Goal: Information Seeking & Learning: Learn about a topic

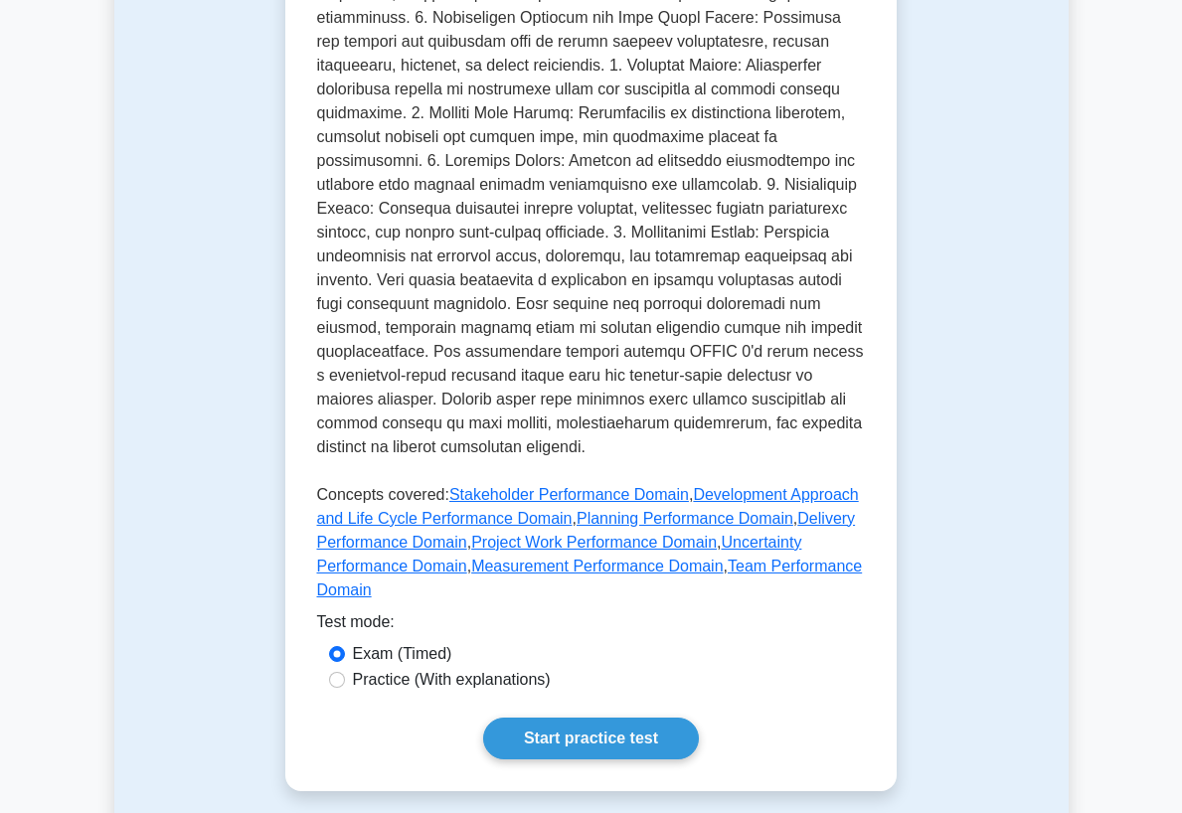
scroll to position [796, 0]
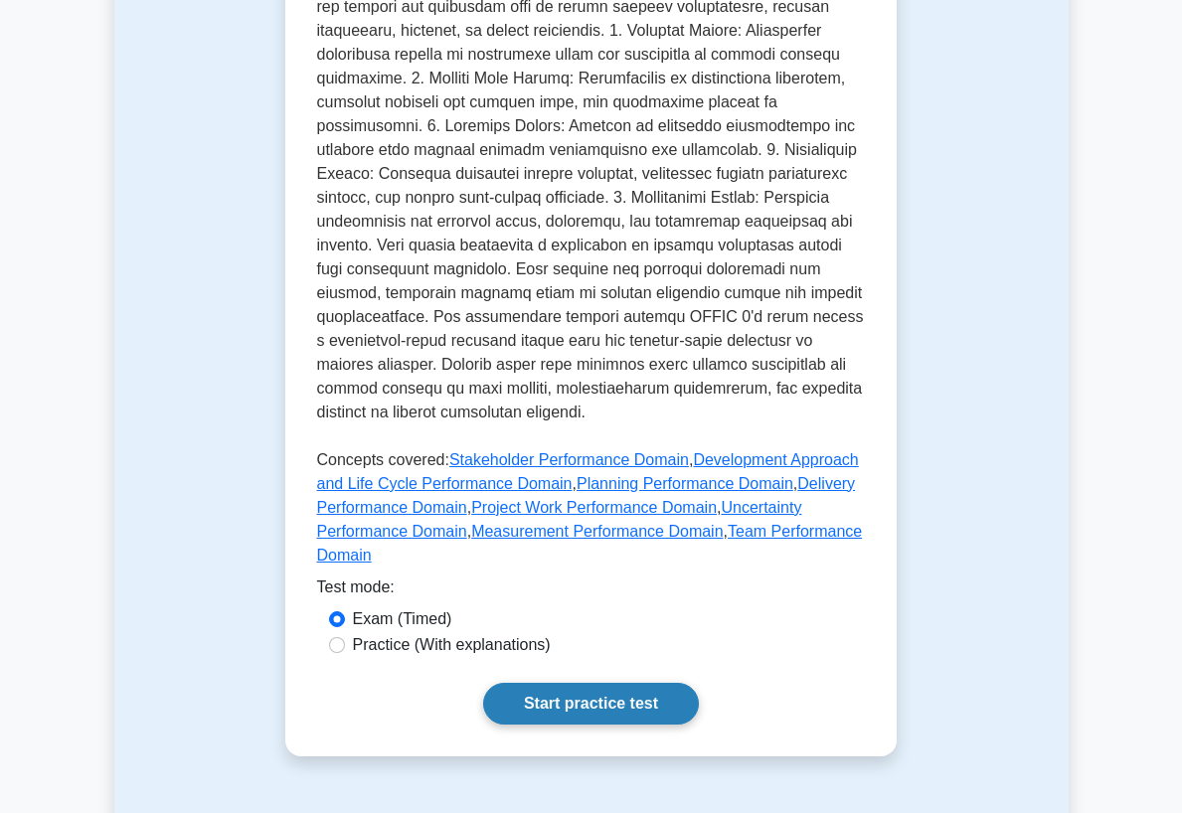
click at [628, 683] on link "Start practice test" at bounding box center [591, 704] width 216 height 42
click at [582, 683] on link "Start practice test" at bounding box center [591, 704] width 216 height 42
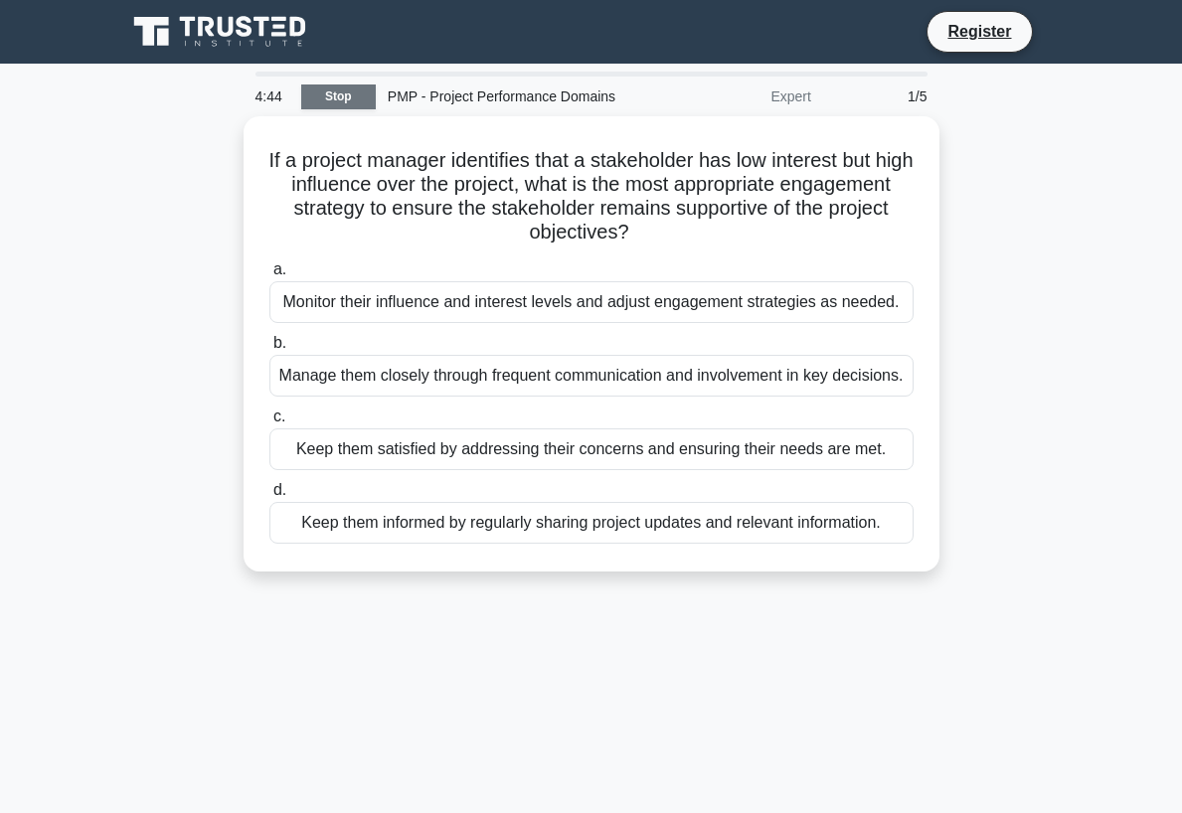
click at [363, 102] on link "Stop" at bounding box center [338, 97] width 75 height 25
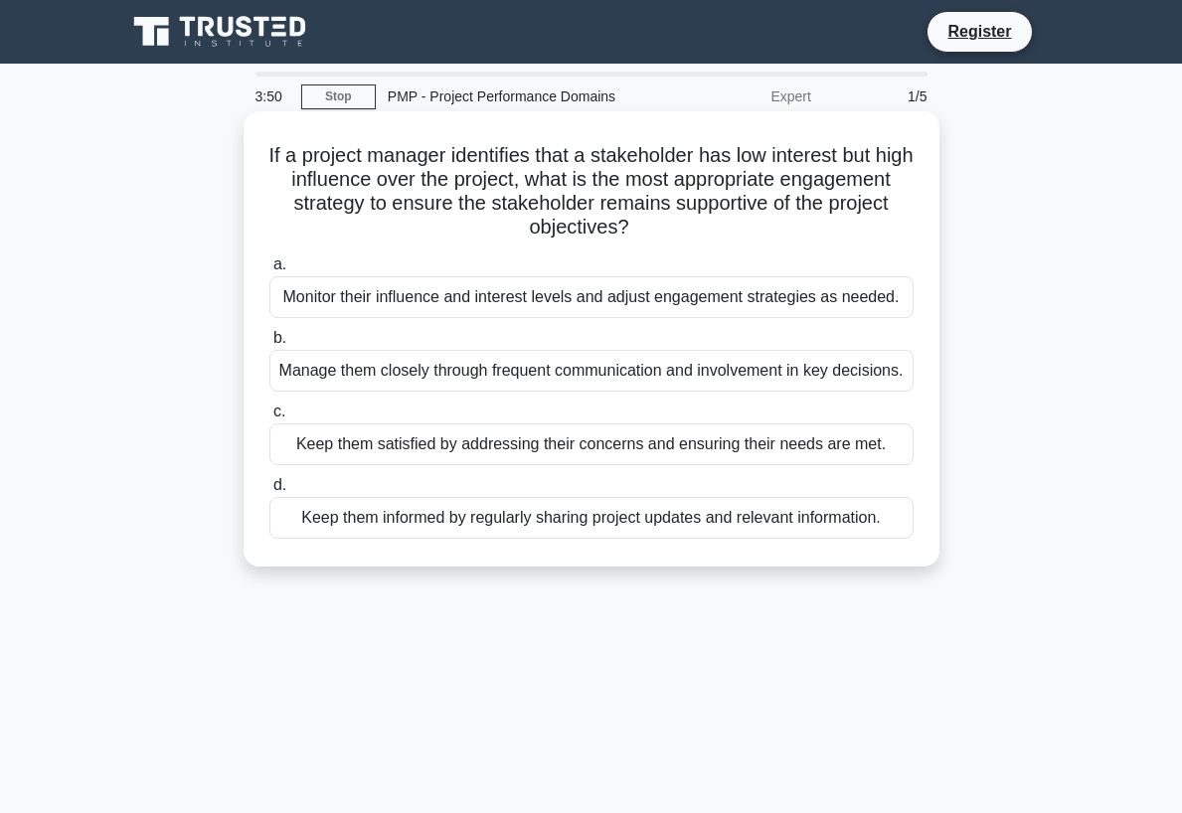
click at [504, 307] on div "Monitor their influence and interest levels and adjust engagement strategies as…" at bounding box center [591, 297] width 644 height 42
click at [269, 271] on input "a. Monitor their influence and interest levels and adjust engagement strategies…" at bounding box center [269, 265] width 0 height 13
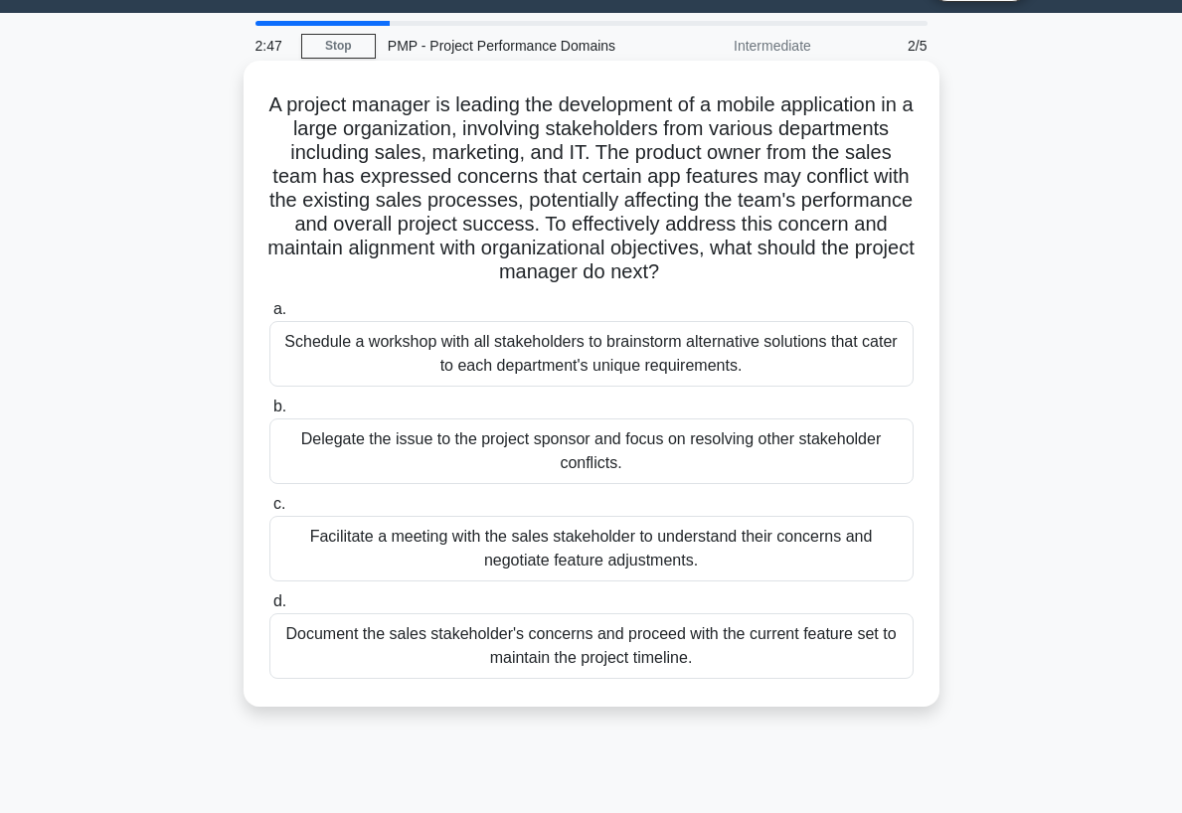
scroll to position [99, 0]
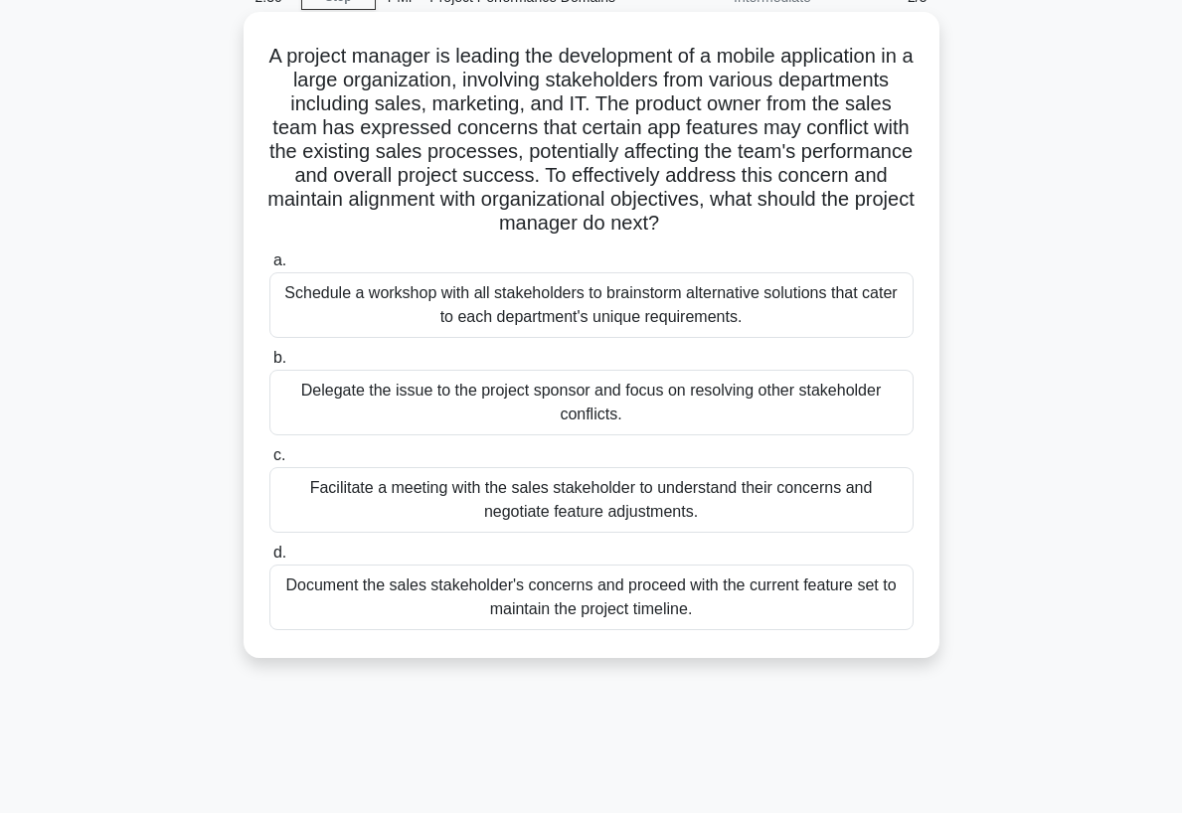
click at [595, 612] on div "Document the sales stakeholder's concerns and proceed with the current feature …" at bounding box center [591, 598] width 644 height 66
click at [269, 560] on input "d. Document the sales stakeholder's concerns and proceed with the current featu…" at bounding box center [269, 553] width 0 height 13
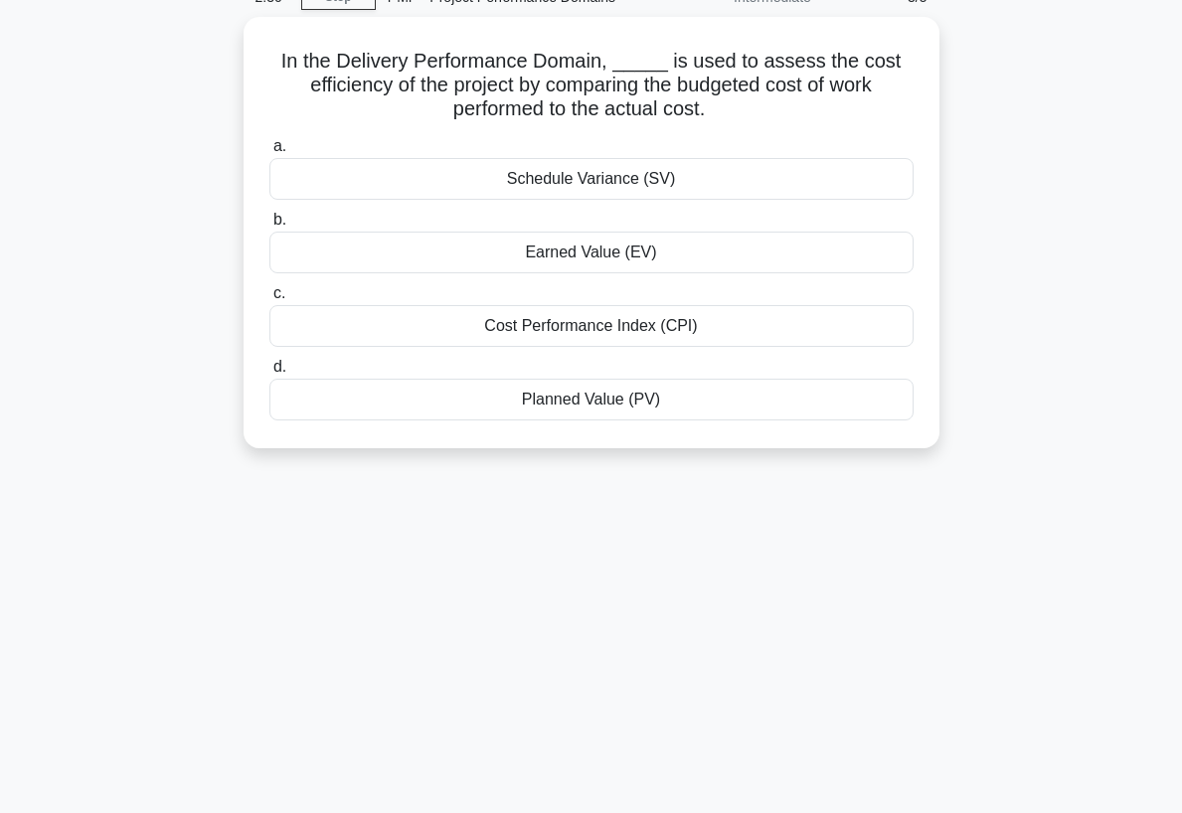
scroll to position [0, 0]
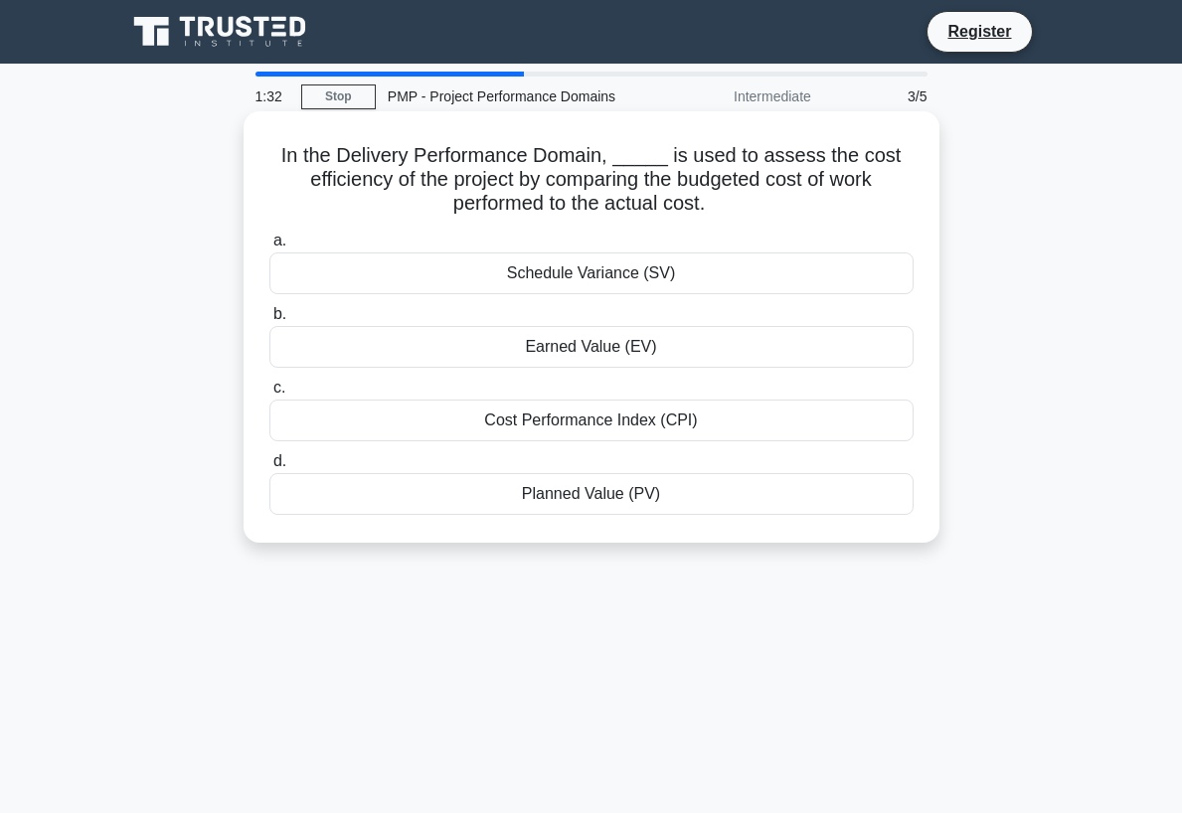
click at [624, 429] on div "Cost Performance Index (CPI)" at bounding box center [591, 421] width 644 height 42
click at [269, 395] on input "c. Cost Performance Index (CPI)" at bounding box center [269, 388] width 0 height 13
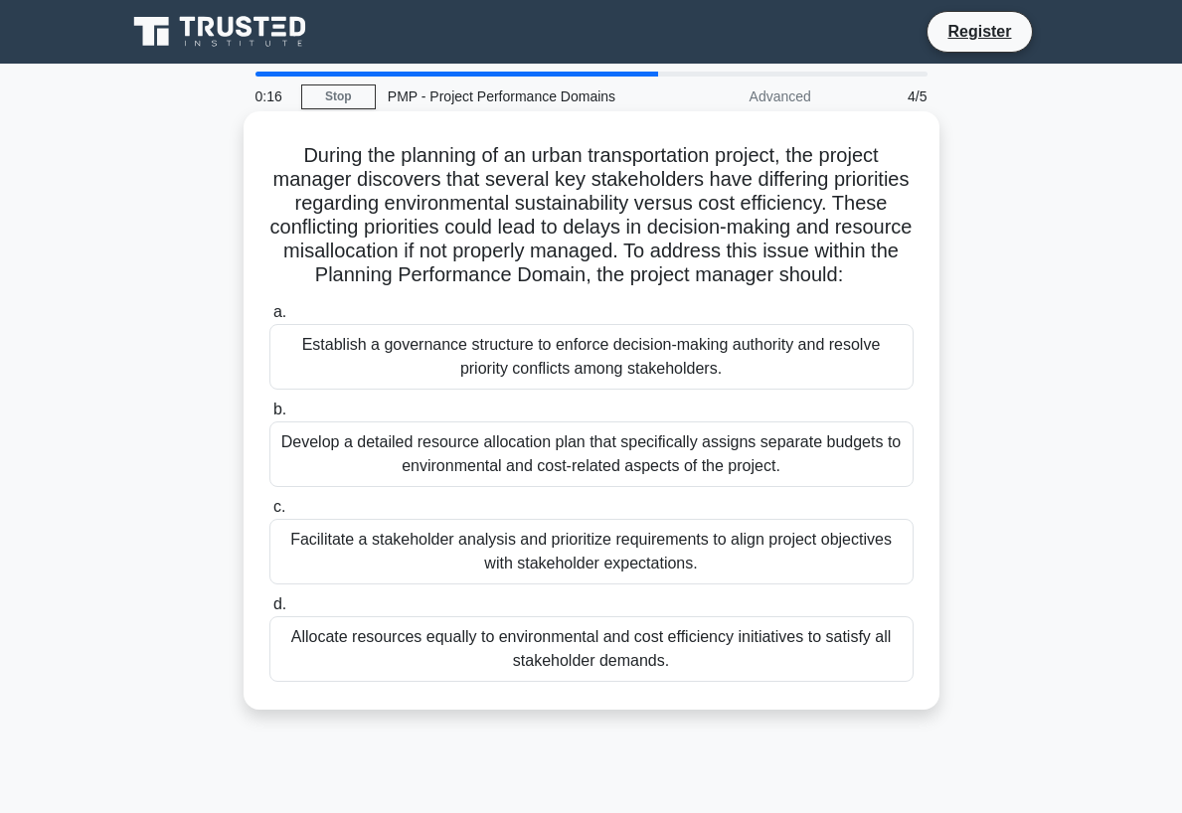
click at [457, 481] on div "Develop a detailed resource allocation plan that specifically assigns separate …" at bounding box center [591, 455] width 644 height 66
click at [269, 417] on input "b. Develop a detailed resource allocation plan that specifically assigns separa…" at bounding box center [269, 410] width 0 height 13
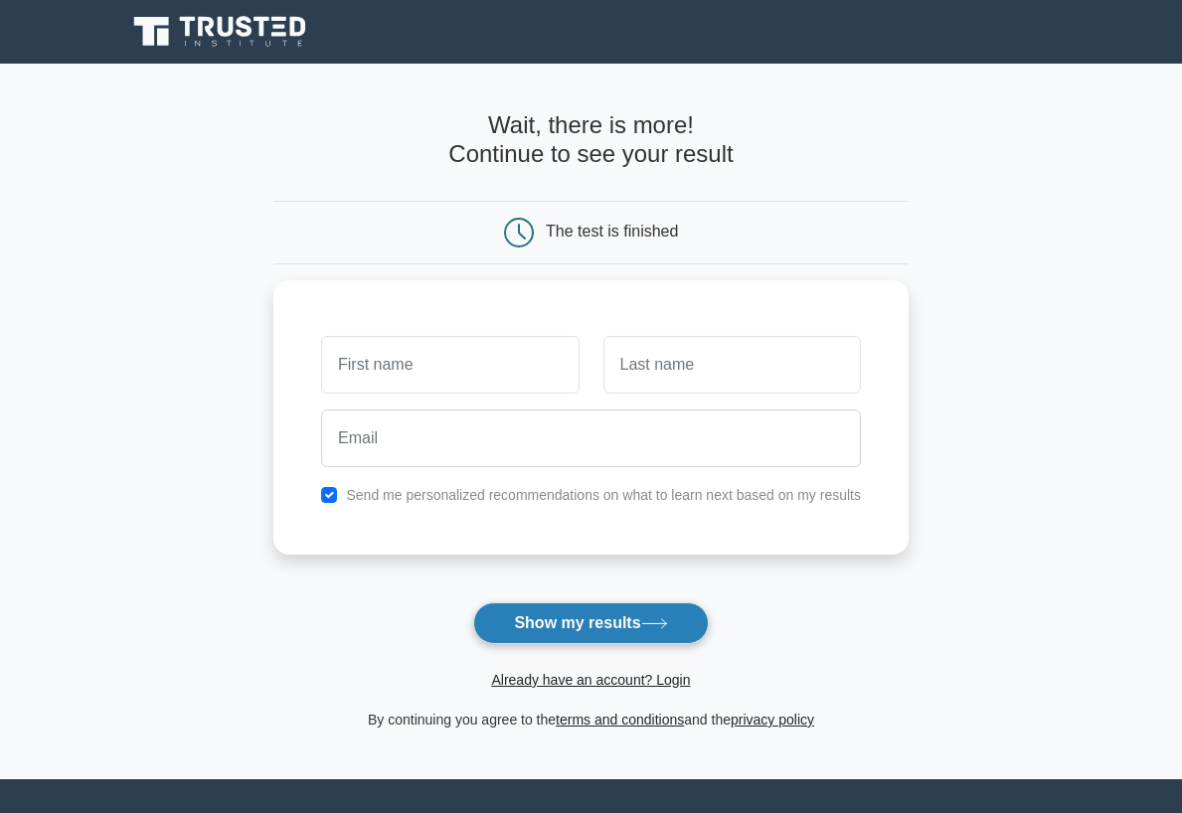
click at [567, 621] on button "Show my results" at bounding box center [590, 624] width 235 height 42
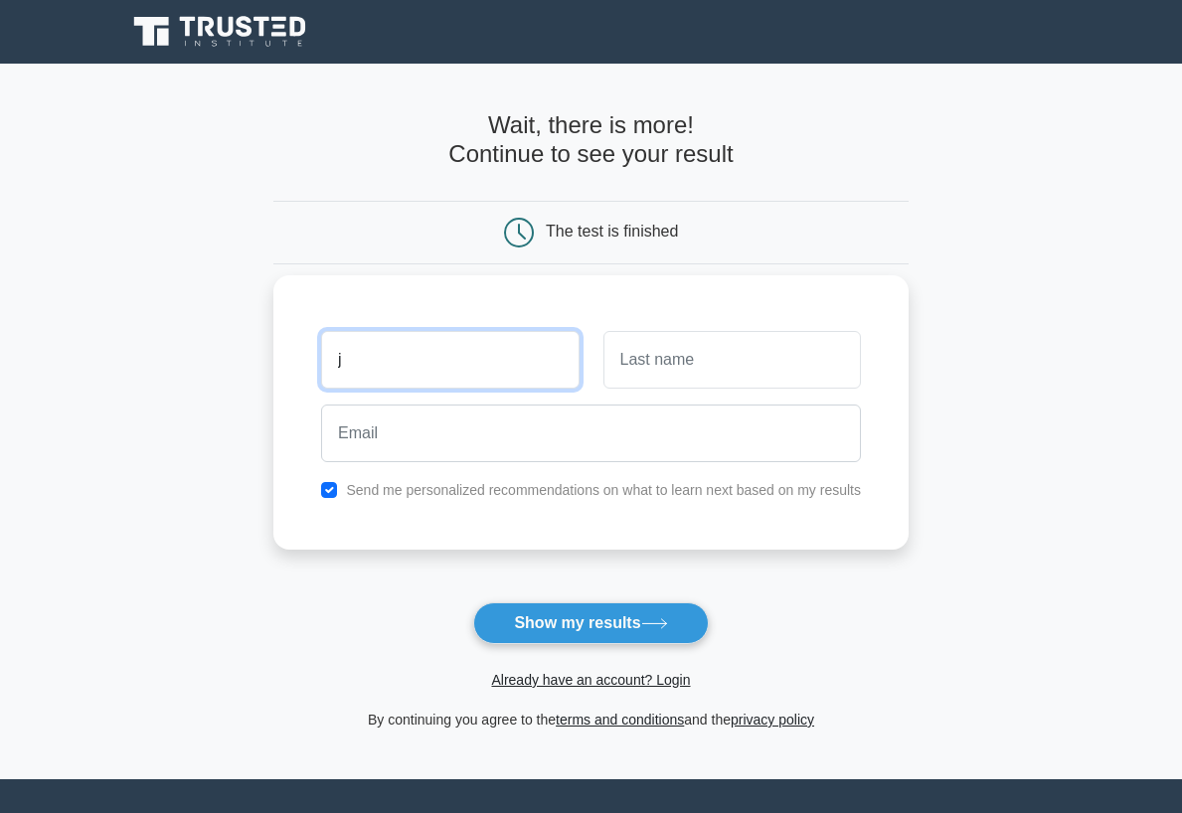
type input "[PERSON_NAME]"
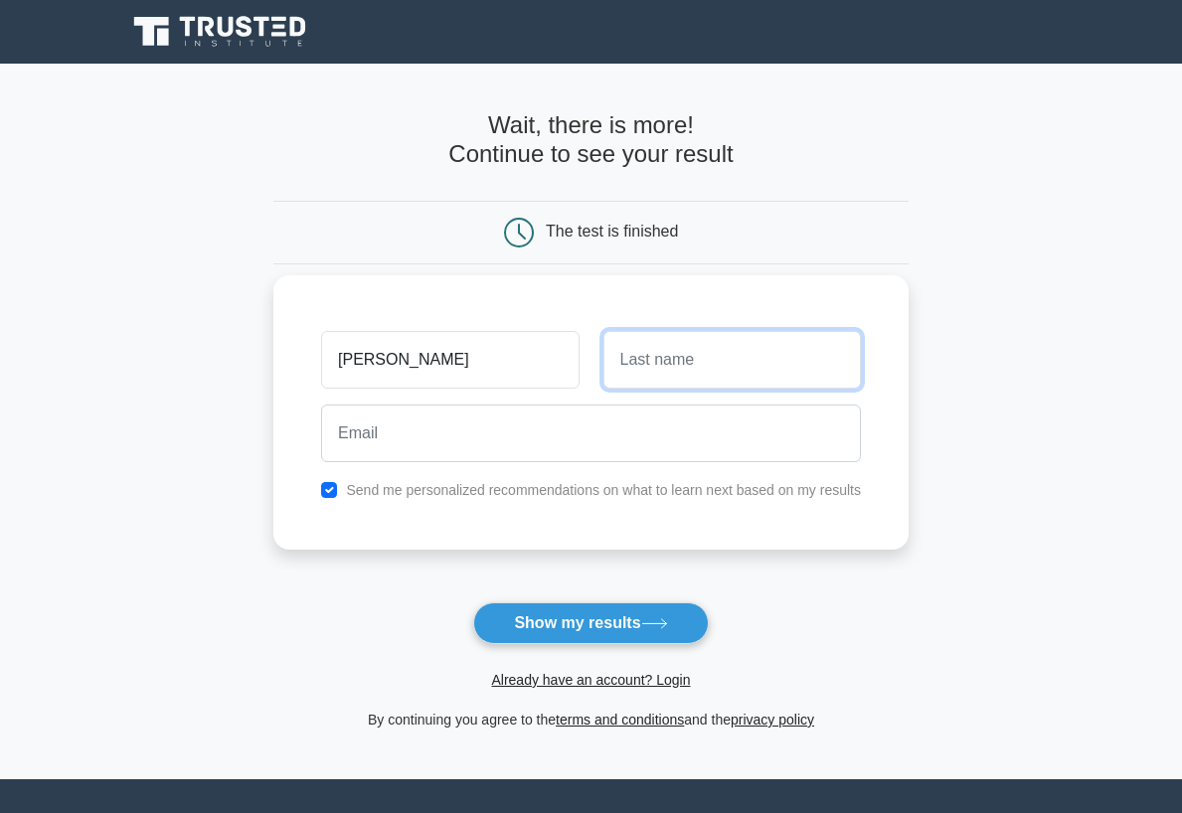
click at [639, 379] on input "text" at bounding box center [733, 360] width 258 height 58
type input "Nicholson"
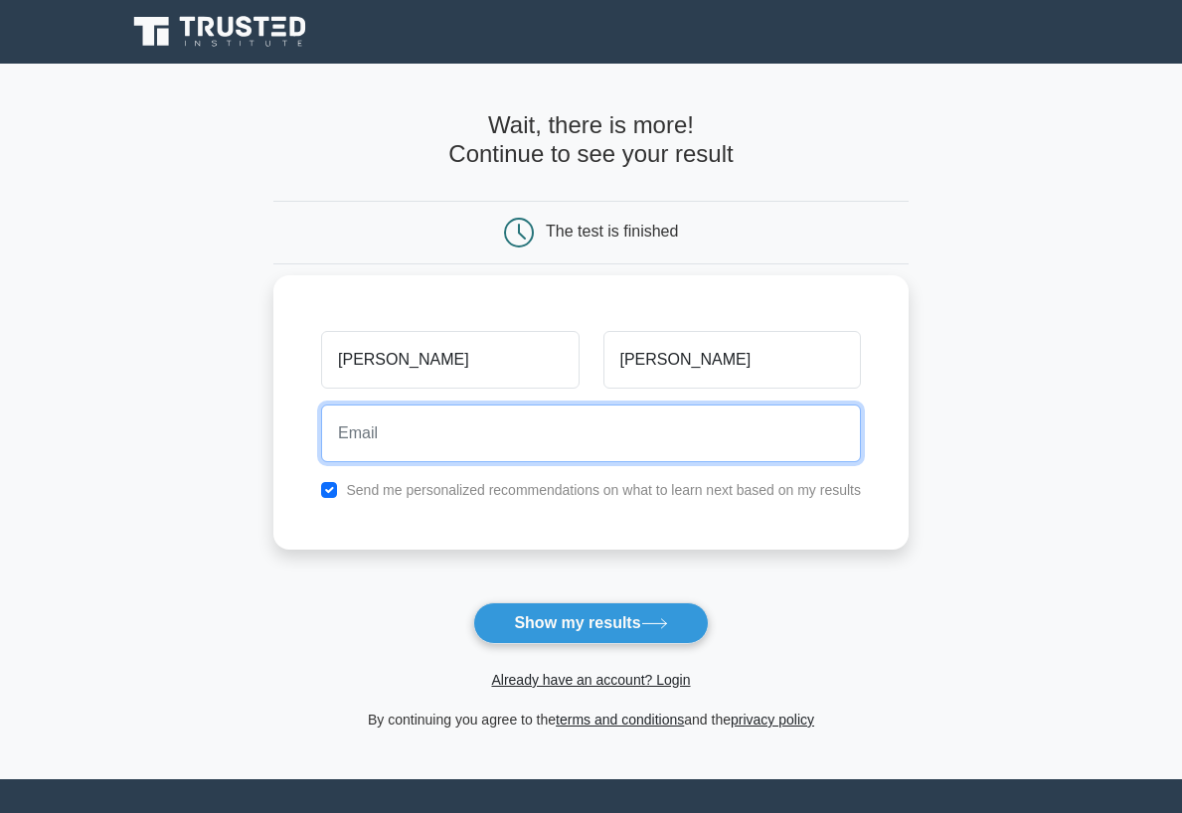
click at [642, 417] on input "email" at bounding box center [591, 434] width 540 height 58
click at [463, 439] on input "email" at bounding box center [591, 434] width 540 height 58
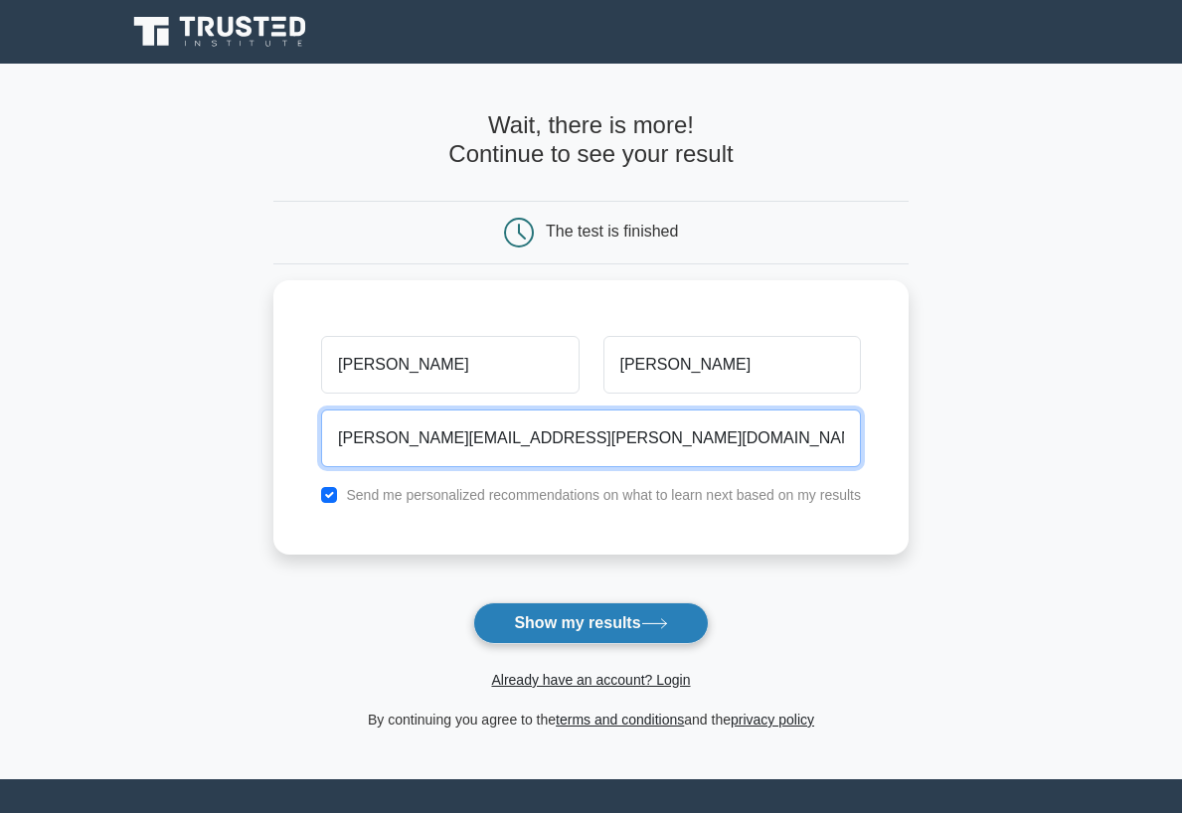
type input "jeremy.nicholson@ul.com"
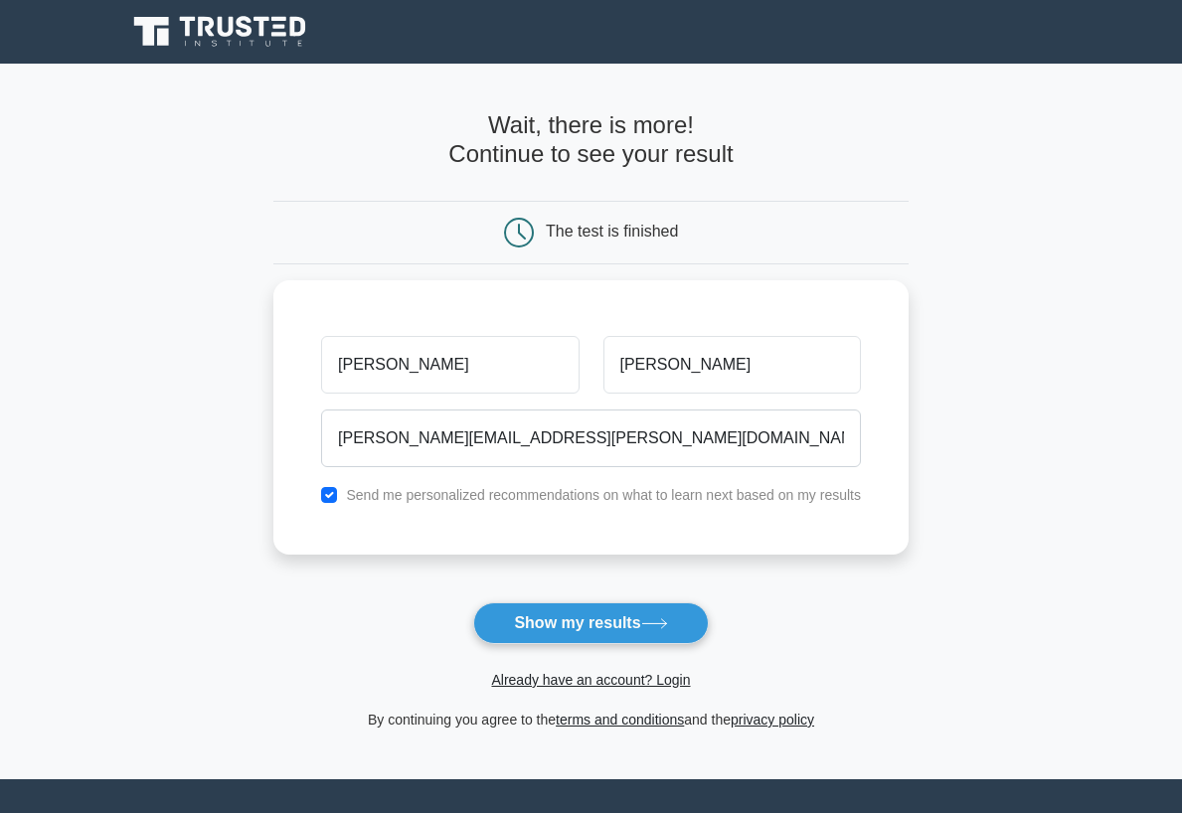
click at [576, 613] on button "Show my results" at bounding box center [590, 624] width 235 height 42
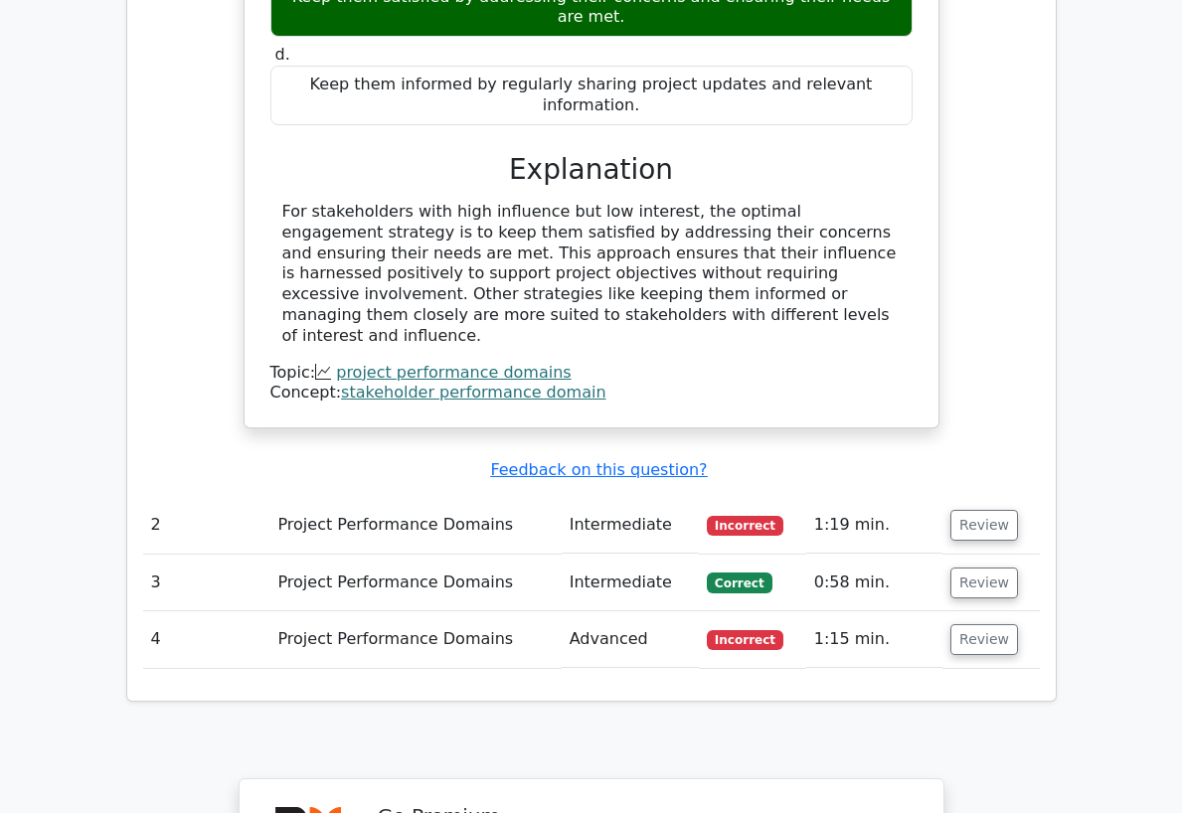
scroll to position [1989, 0]
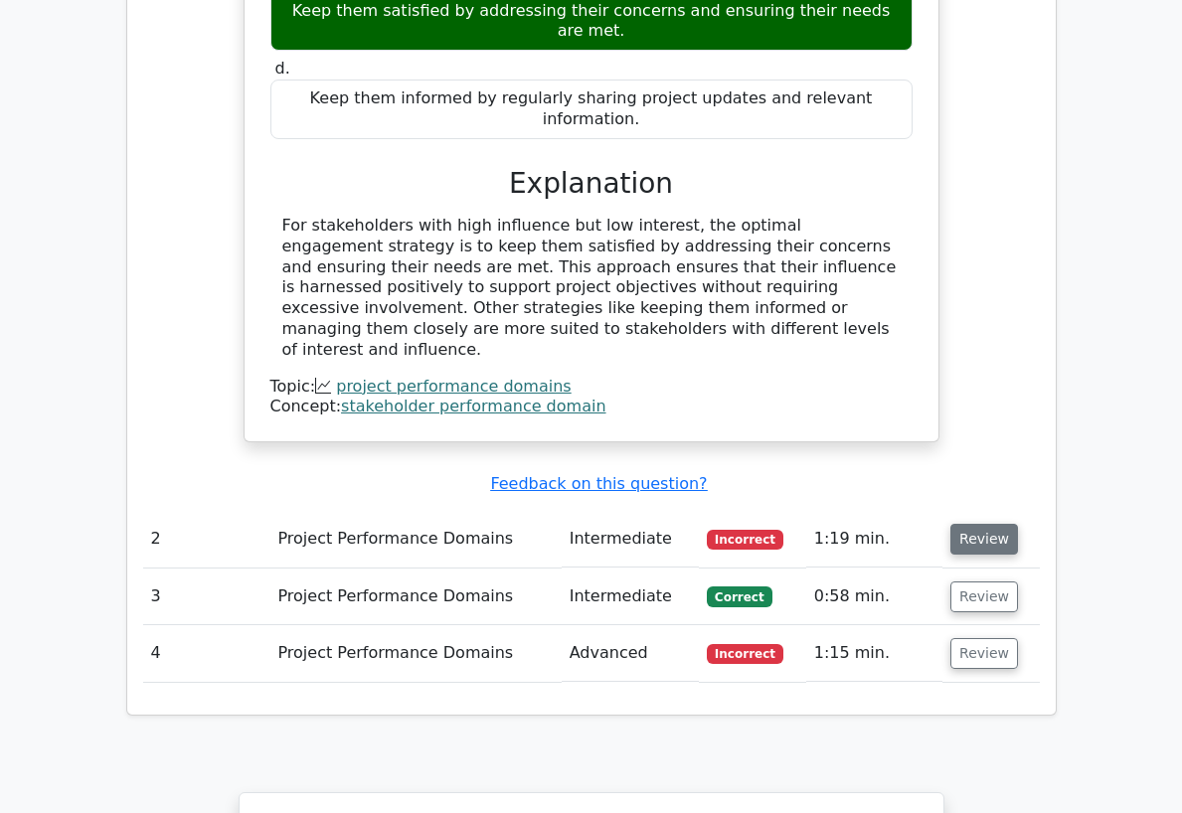
click at [1018, 524] on button "Review" at bounding box center [985, 539] width 68 height 31
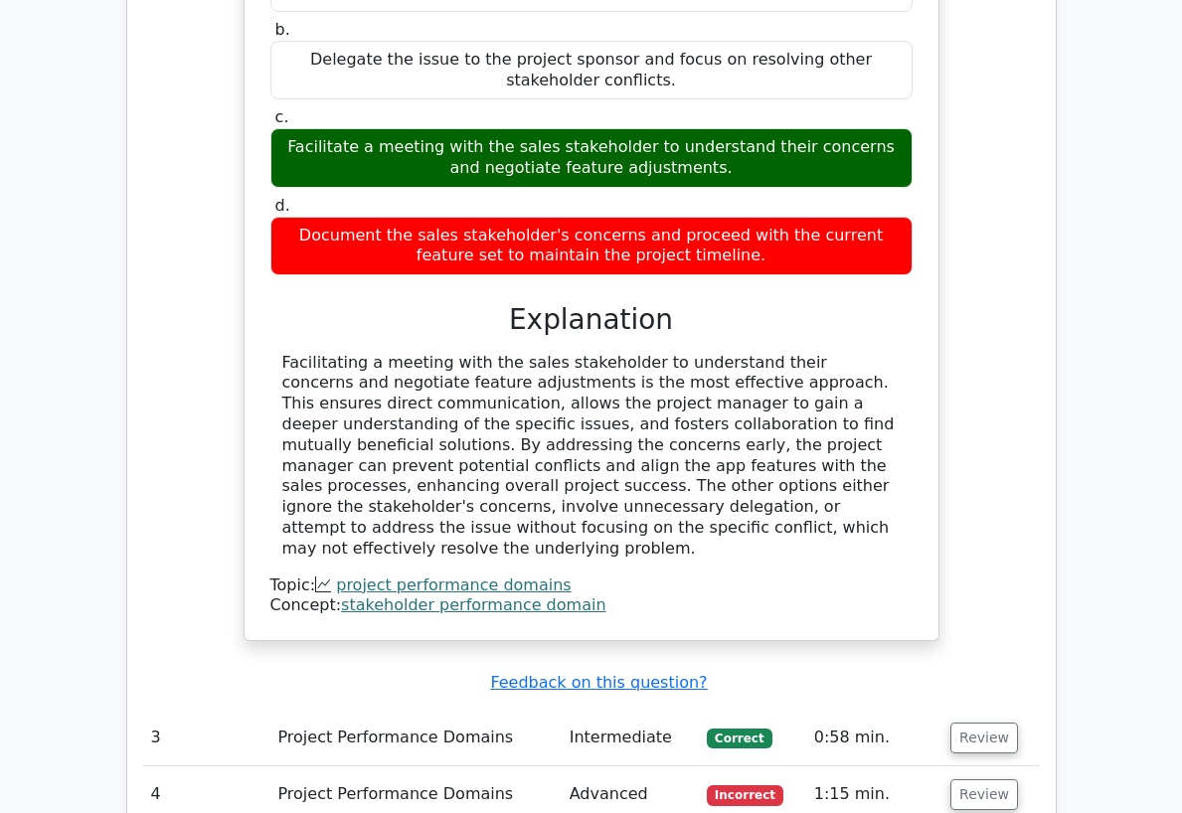
scroll to position [2884, 0]
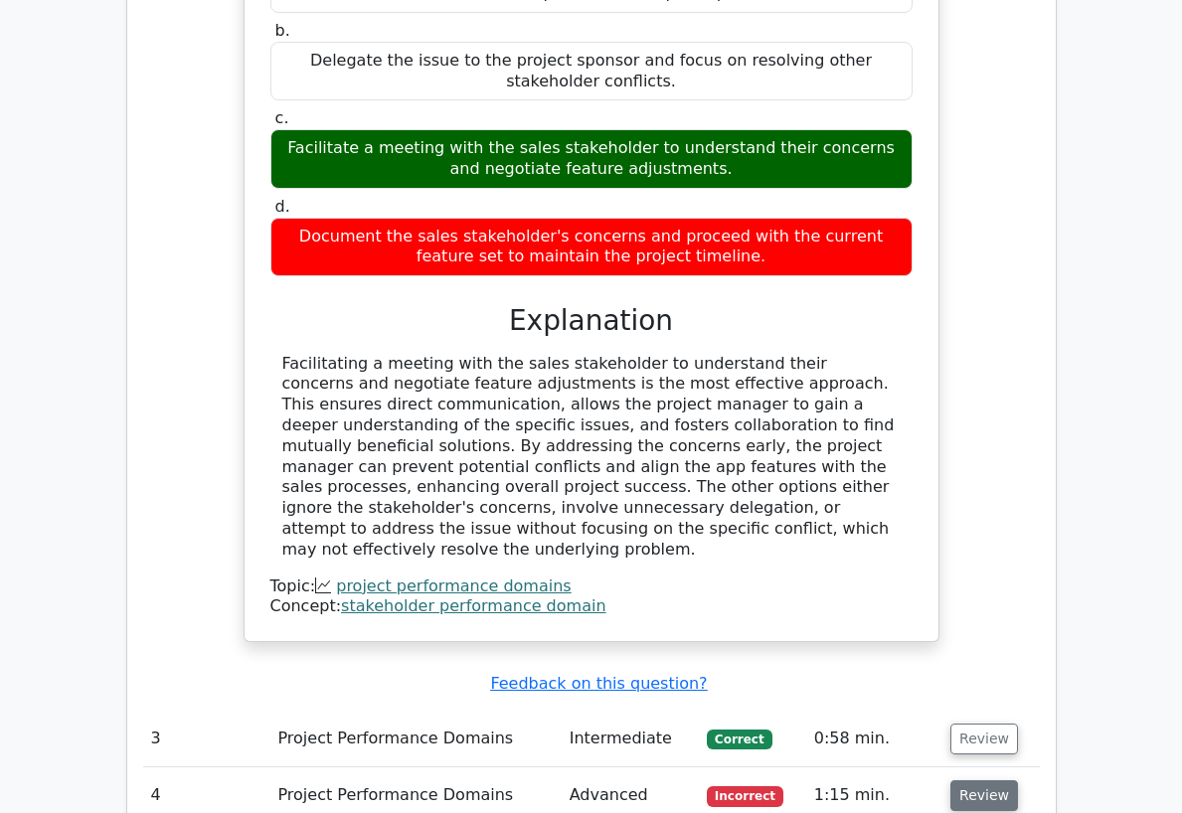
click at [1018, 781] on button "Review" at bounding box center [985, 796] width 68 height 31
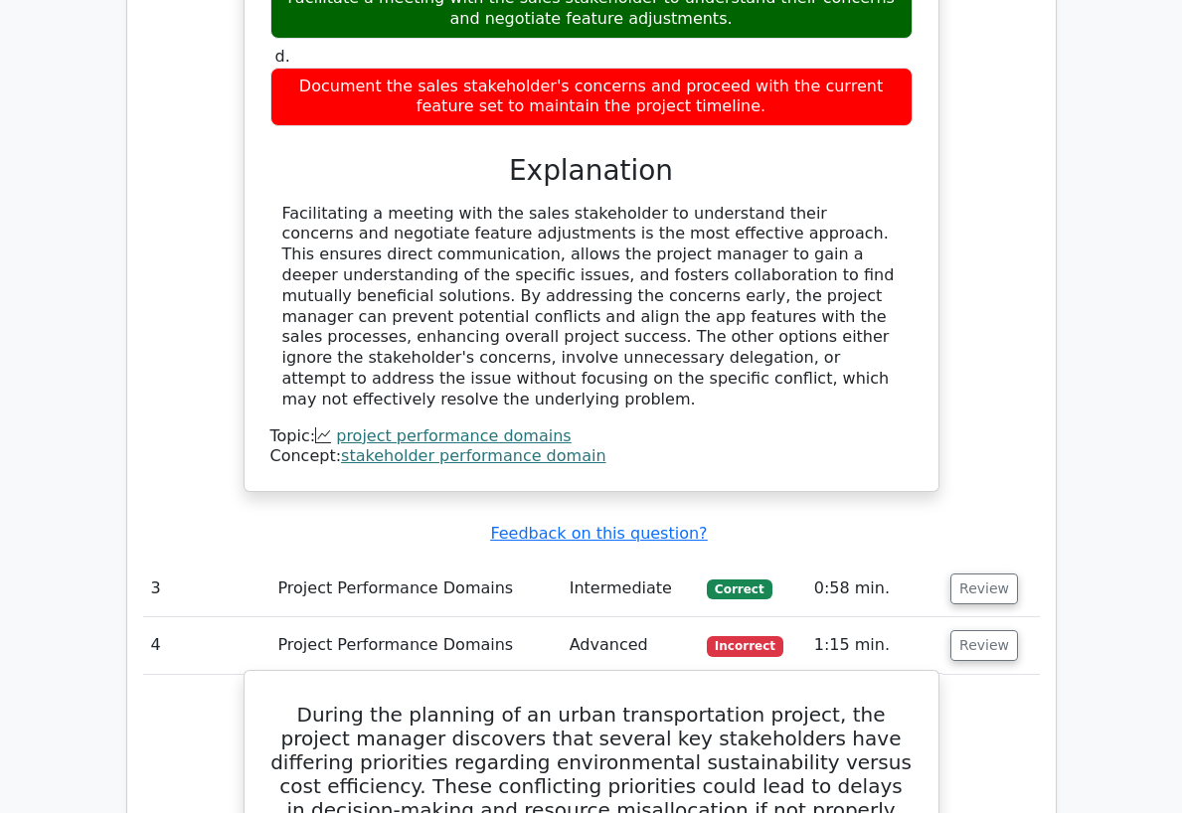
scroll to position [3182, 0]
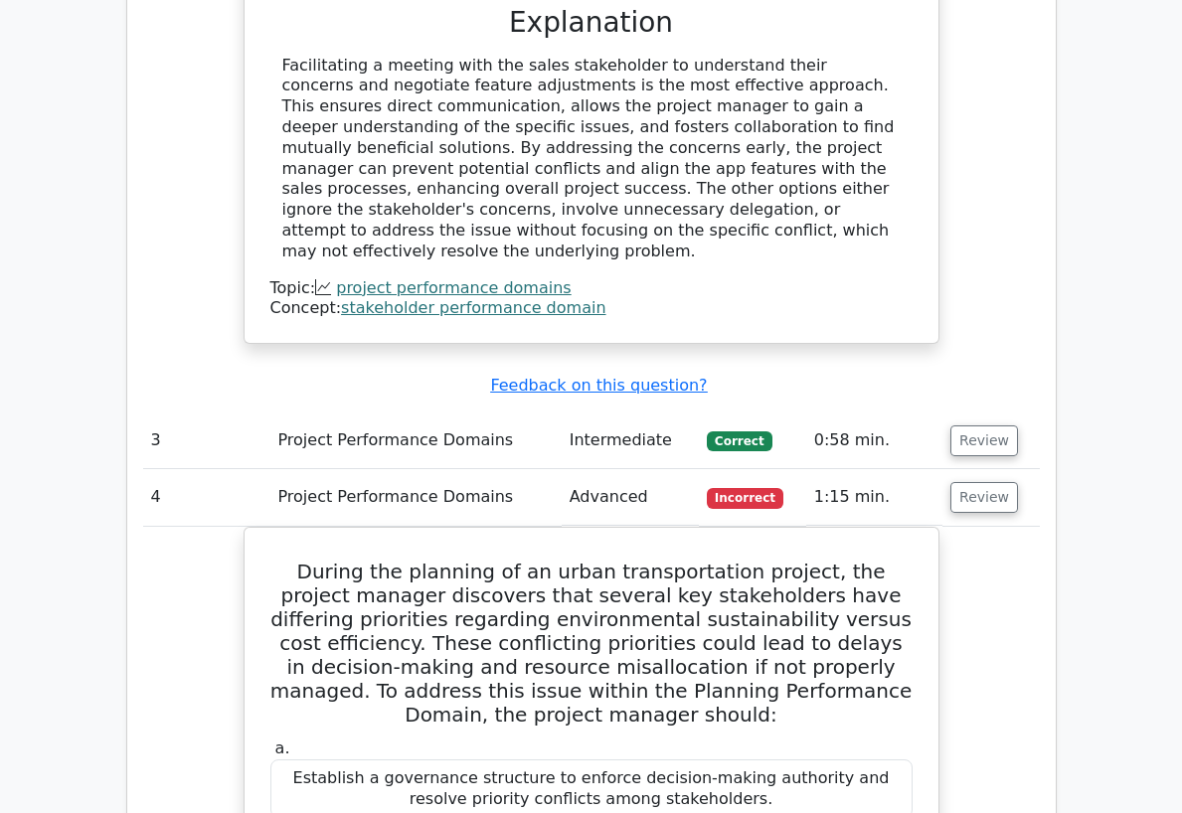
click at [943, 413] on td "0:58 min." at bounding box center [875, 441] width 136 height 57
click at [1018, 426] on button "Review" at bounding box center [985, 441] width 68 height 31
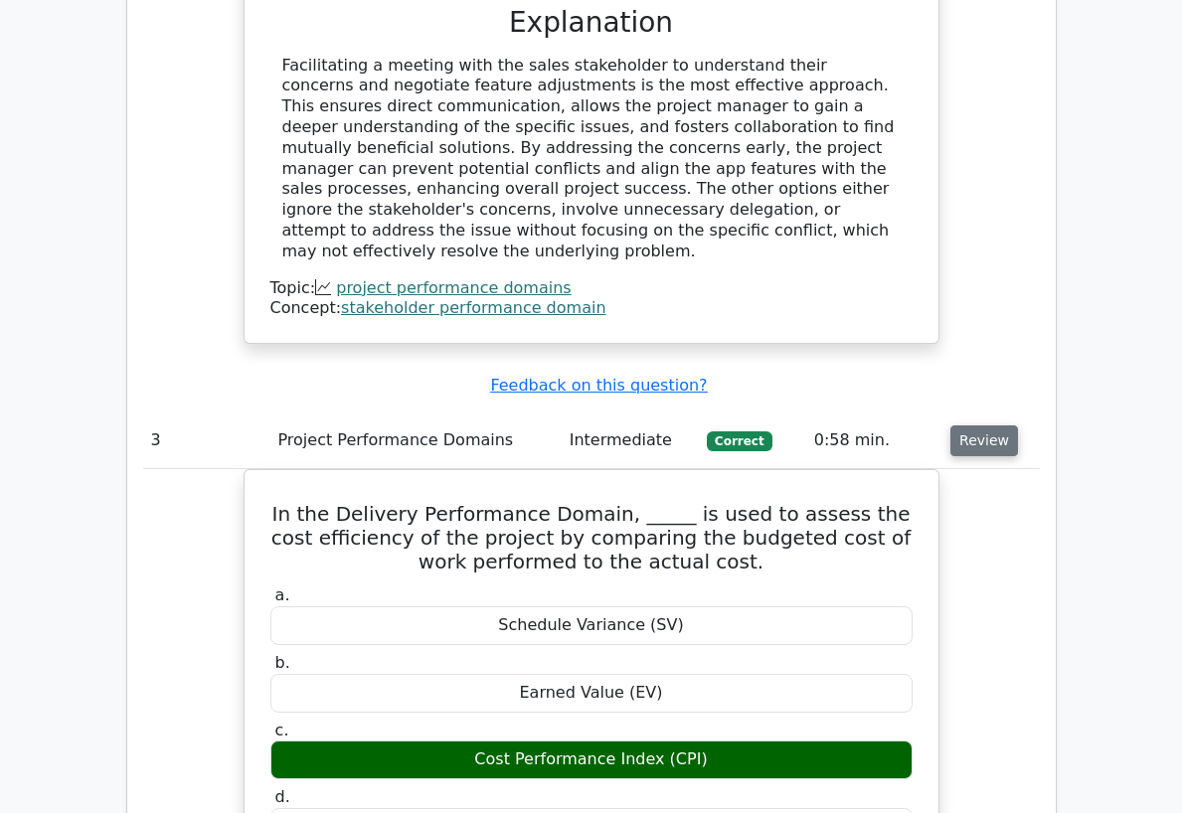
click at [1018, 426] on button "Review" at bounding box center [985, 441] width 68 height 31
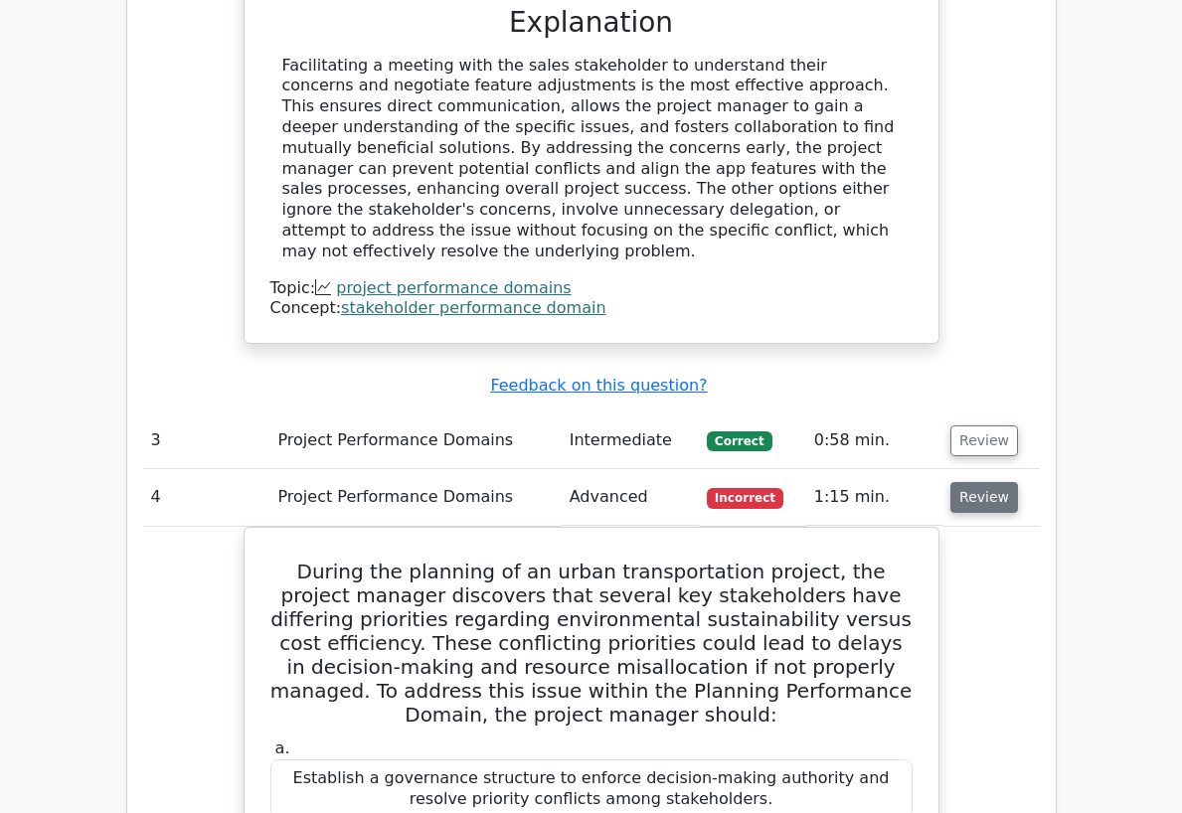
click at [1018, 482] on button "Review" at bounding box center [985, 497] width 68 height 31
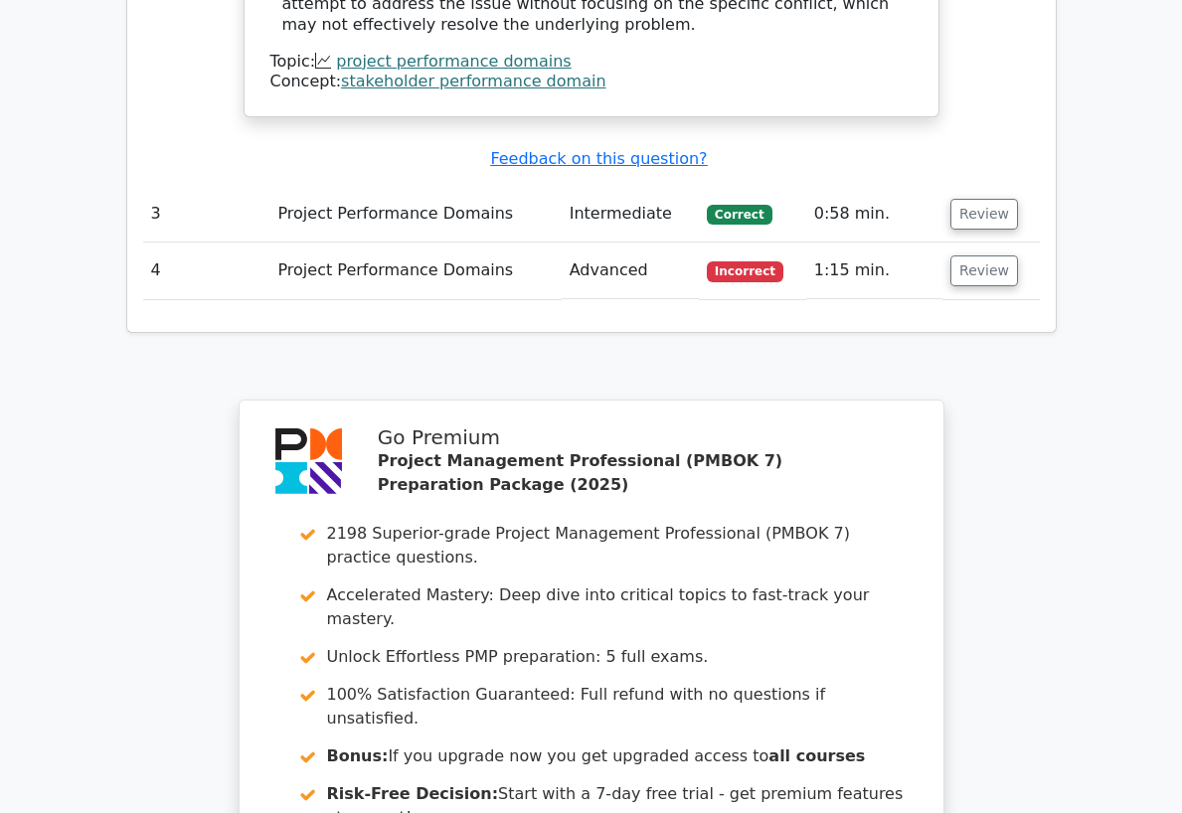
scroll to position [3282, 0]
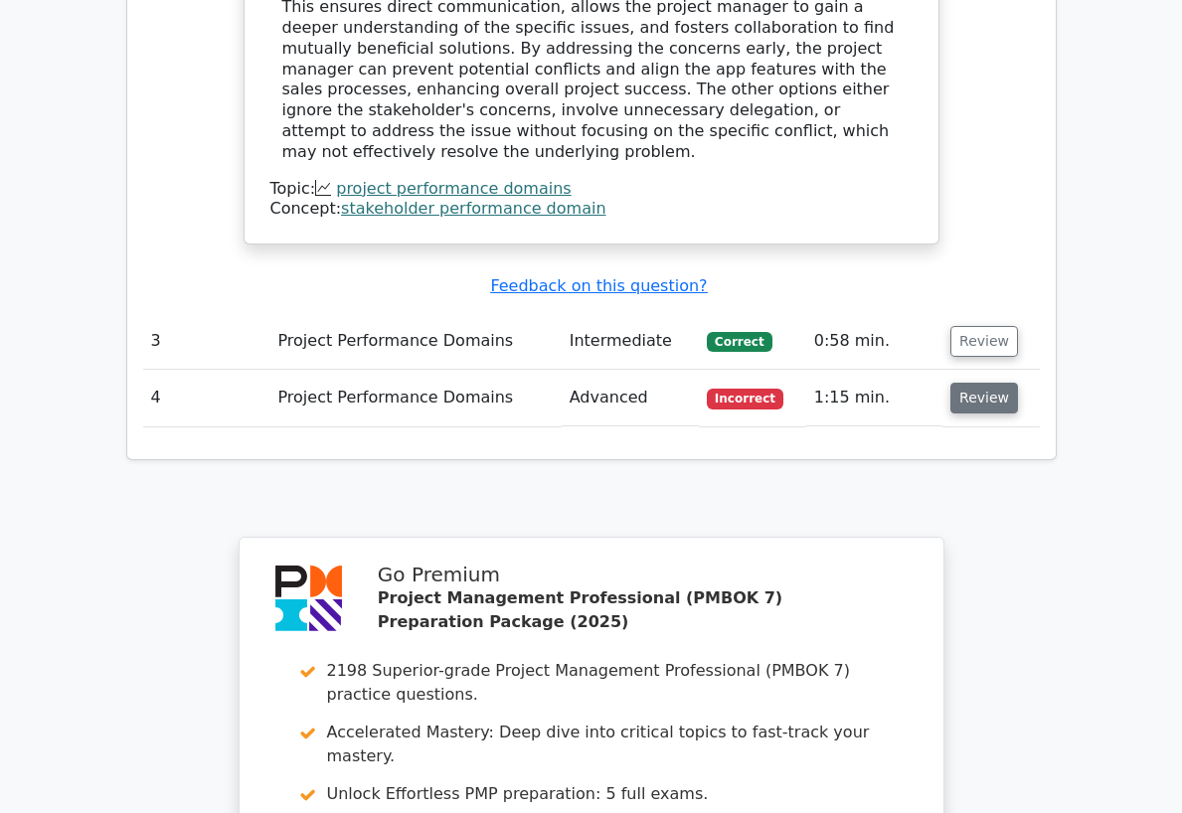
click at [1018, 383] on button "Review" at bounding box center [985, 398] width 68 height 31
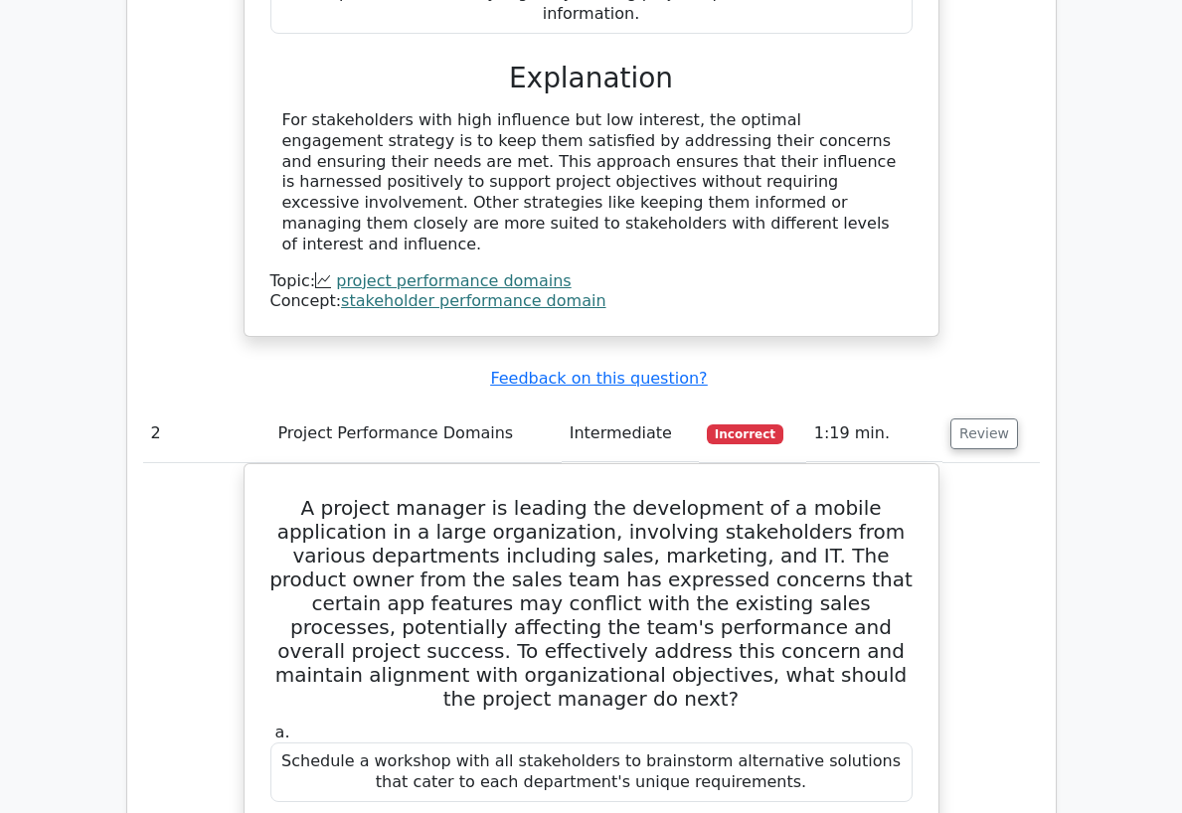
scroll to position [2088, 0]
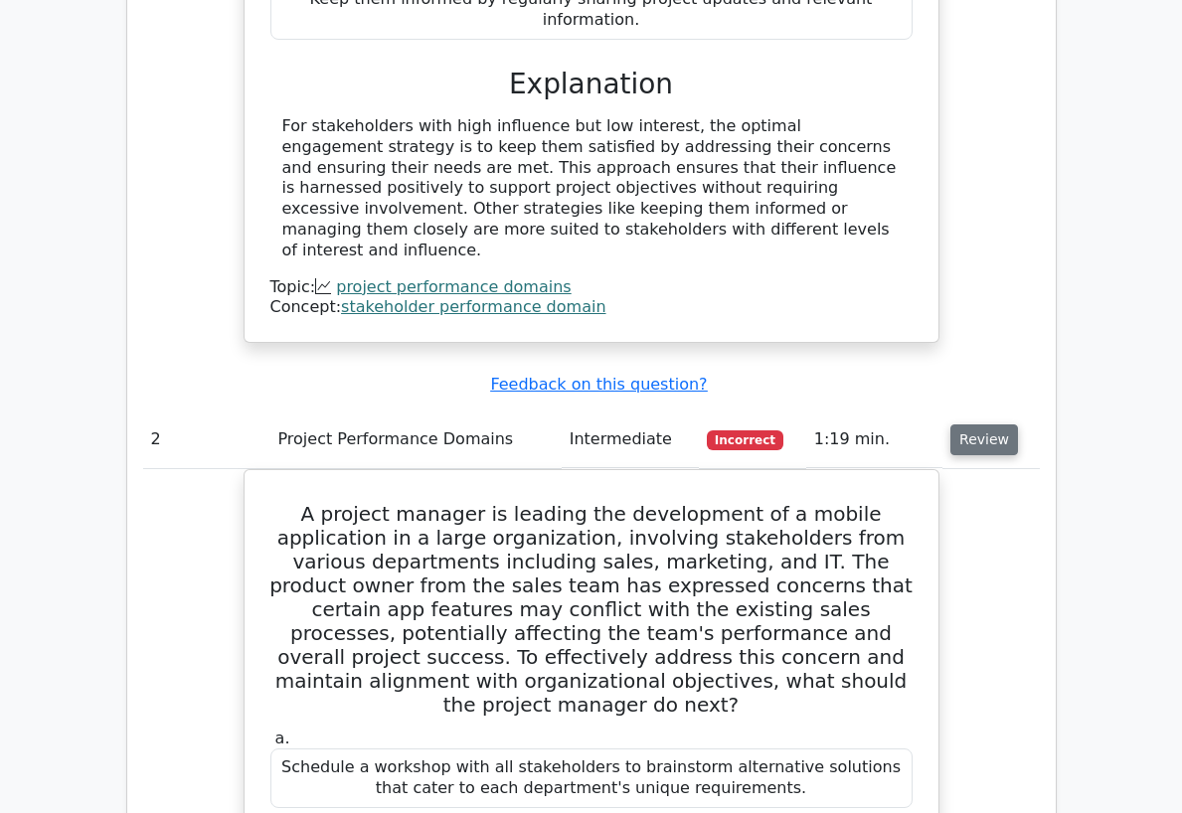
click at [1018, 425] on button "Review" at bounding box center [985, 440] width 68 height 31
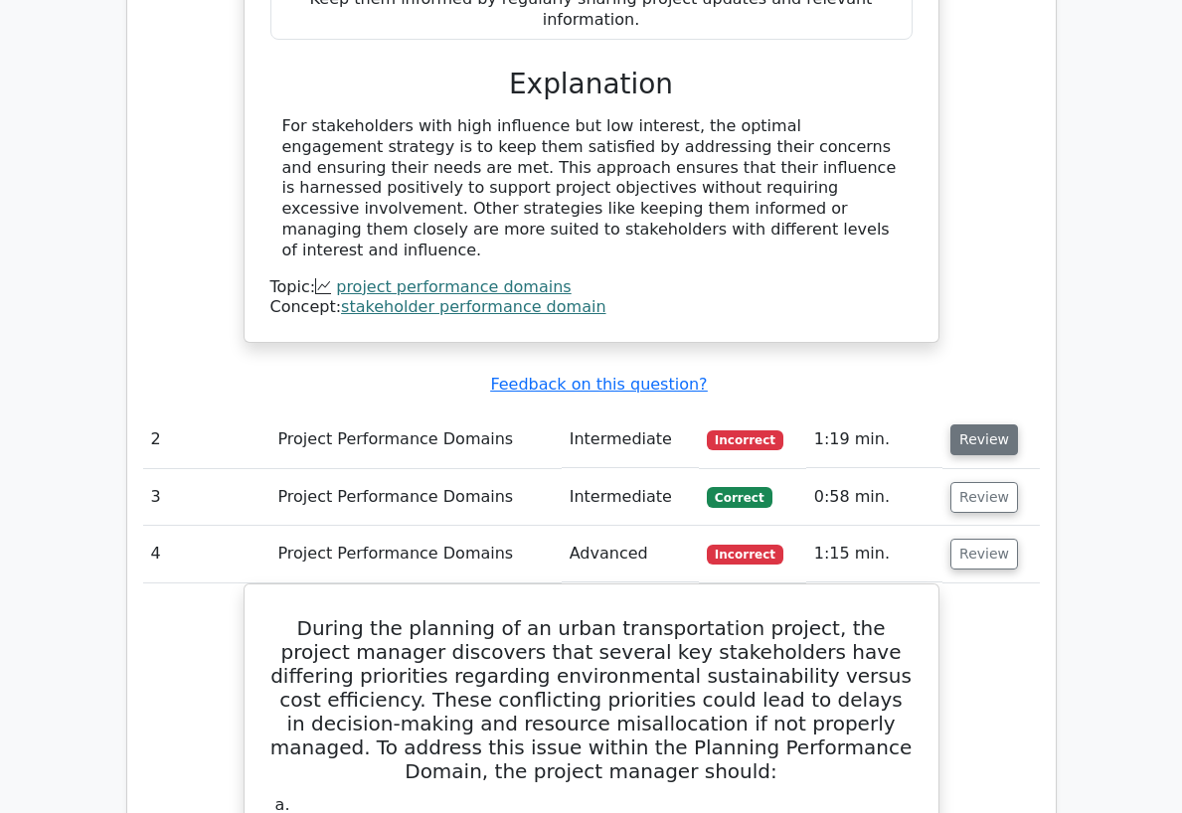
click at [1018, 425] on button "Review" at bounding box center [985, 440] width 68 height 31
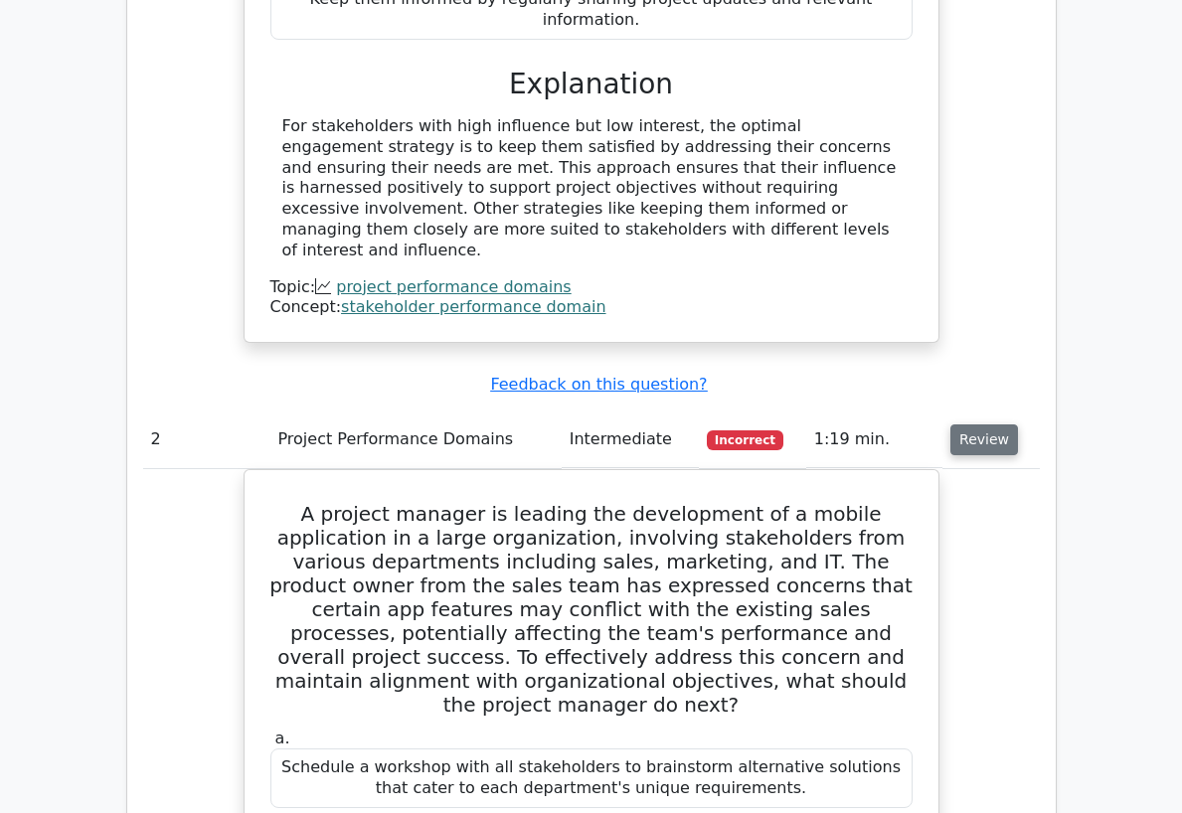
click at [1018, 425] on button "Review" at bounding box center [985, 440] width 68 height 31
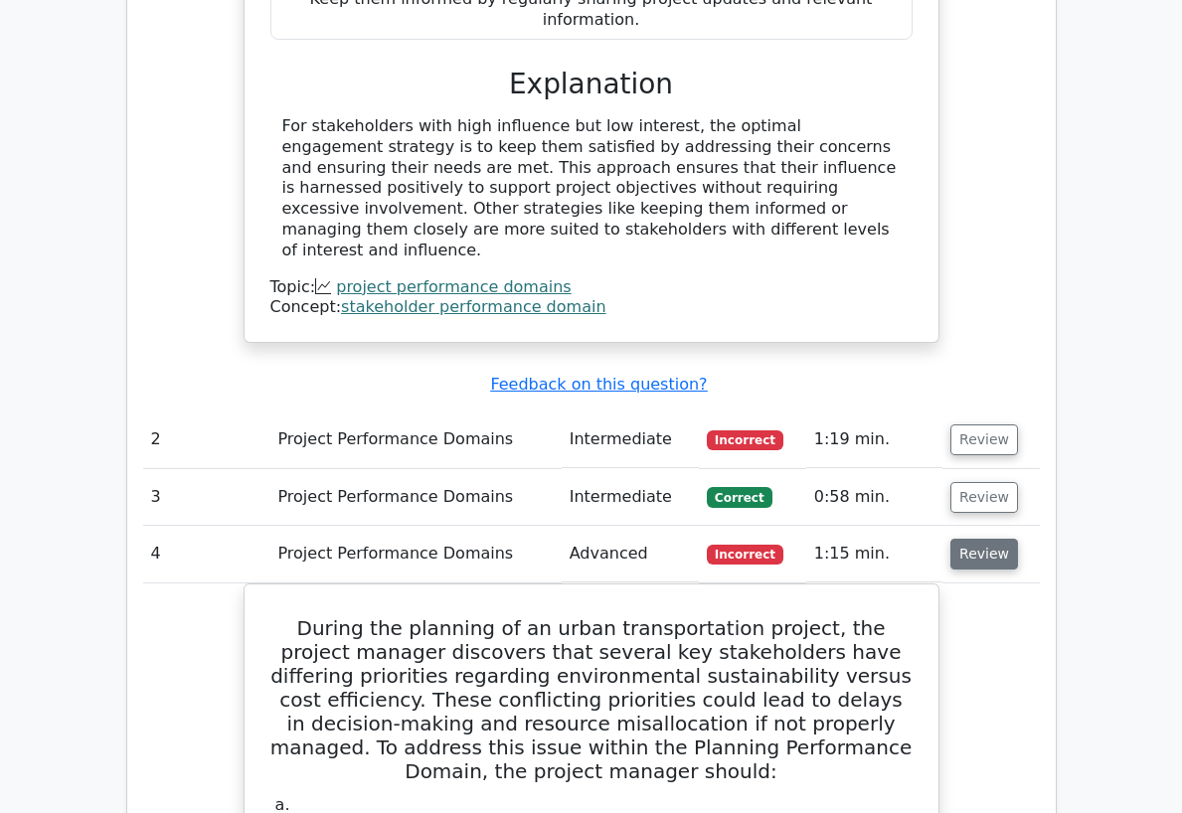
click at [1018, 539] on button "Review" at bounding box center [985, 554] width 68 height 31
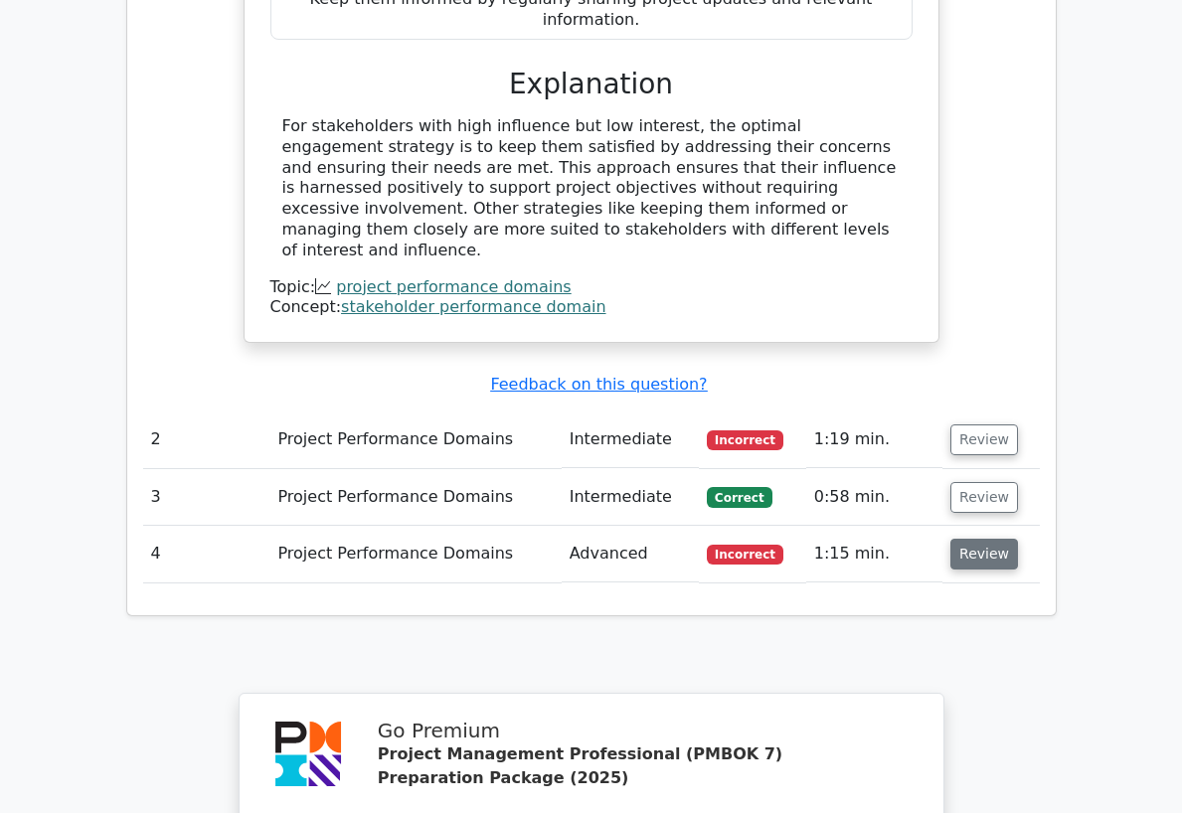
click at [1018, 539] on button "Review" at bounding box center [985, 554] width 68 height 31
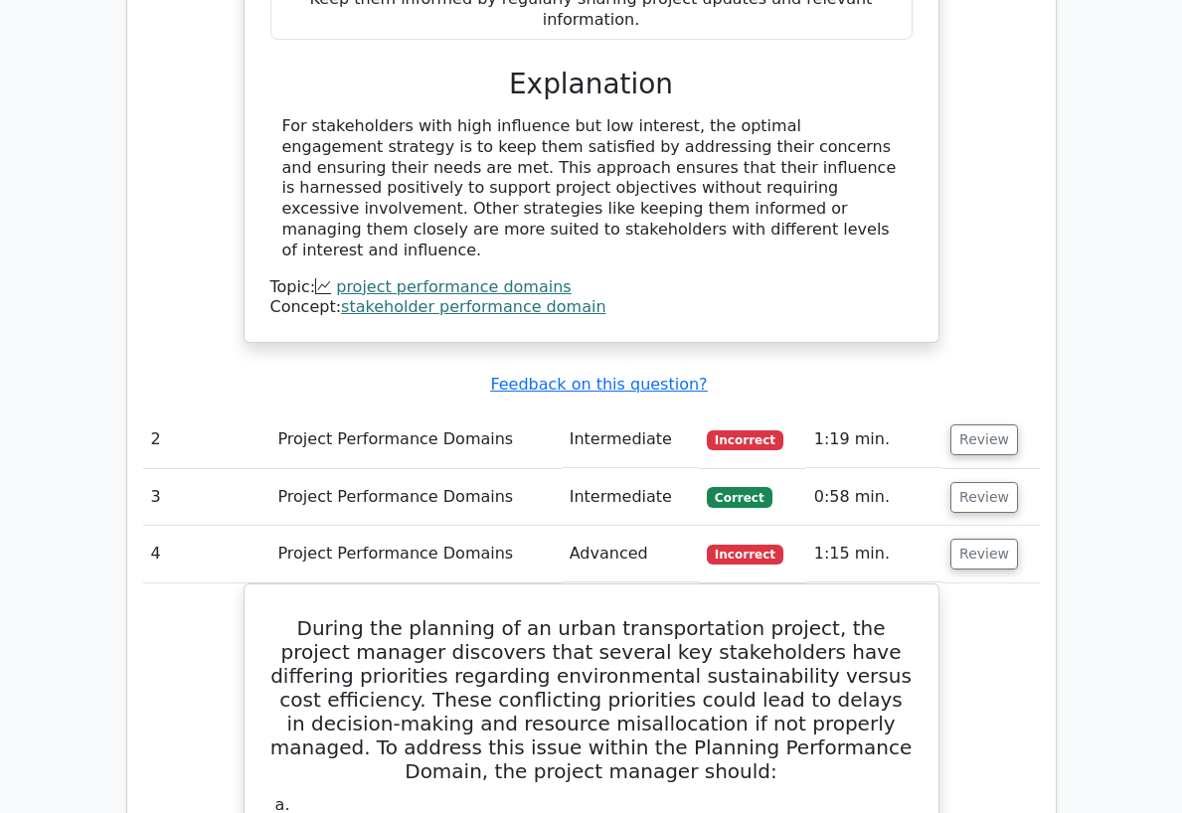
click at [1039, 412] on td "Review" at bounding box center [991, 440] width 96 height 57
click at [1018, 425] on button "Review" at bounding box center [985, 440] width 68 height 31
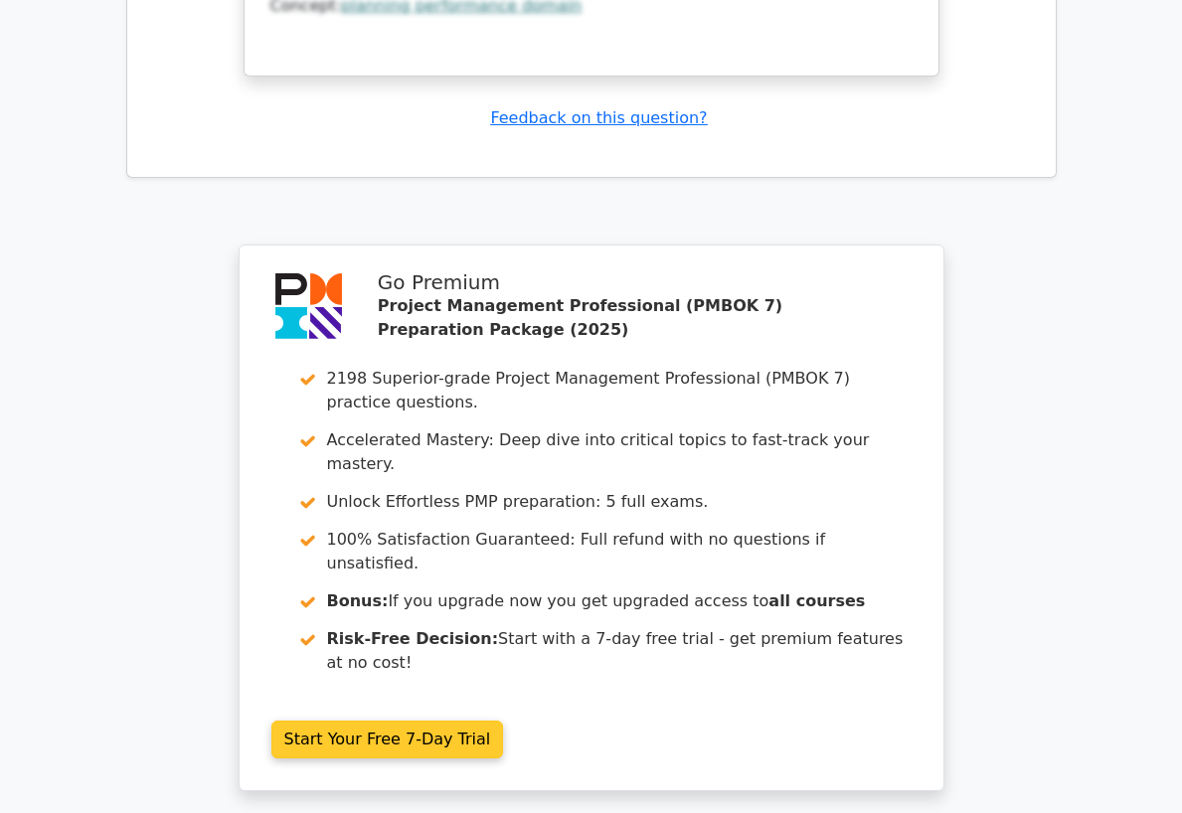
scroll to position [4691, 0]
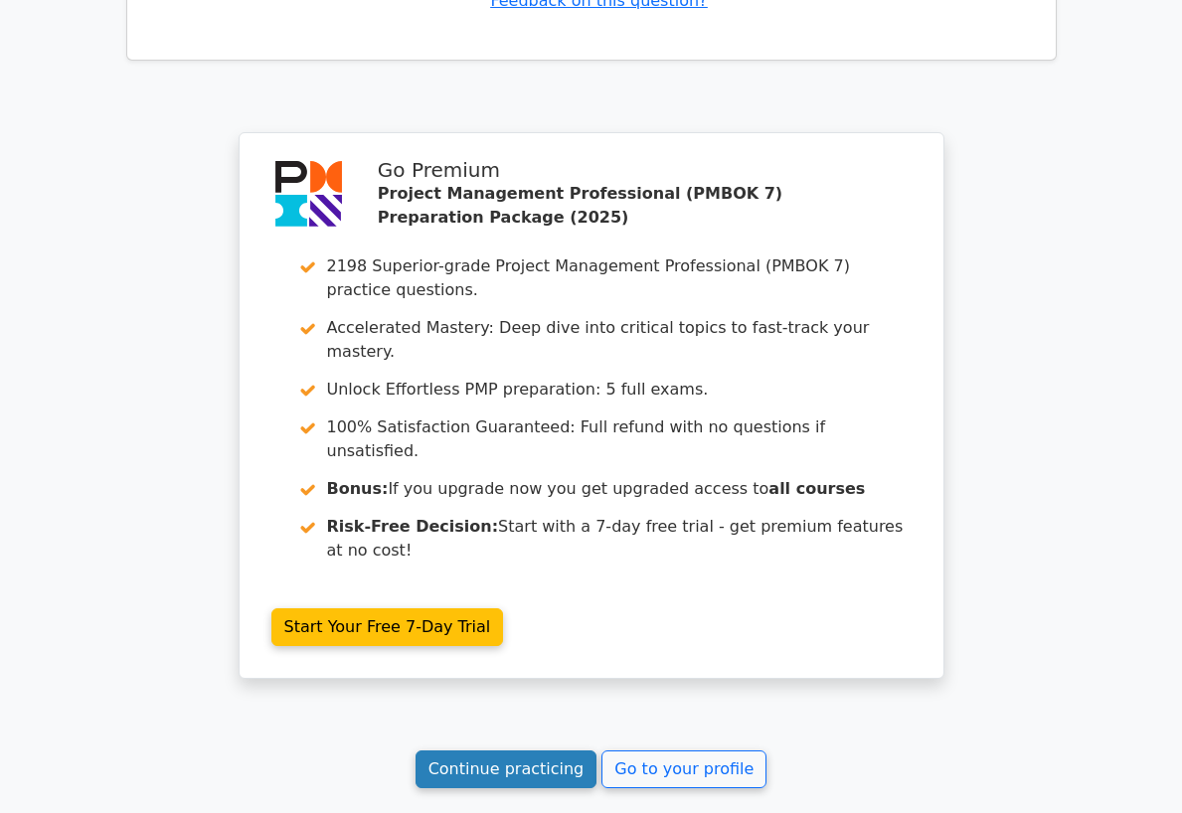
click at [486, 751] on link "Continue practicing" at bounding box center [507, 770] width 182 height 38
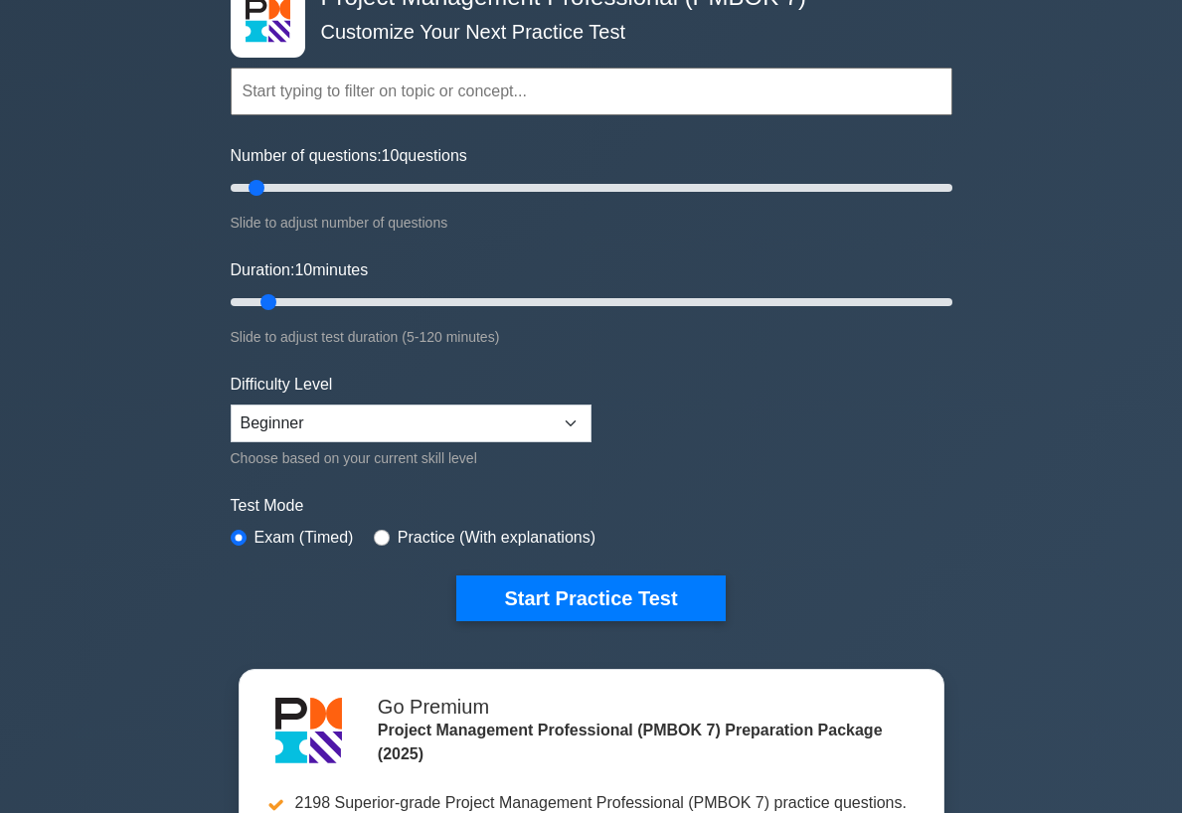
scroll to position [99, 0]
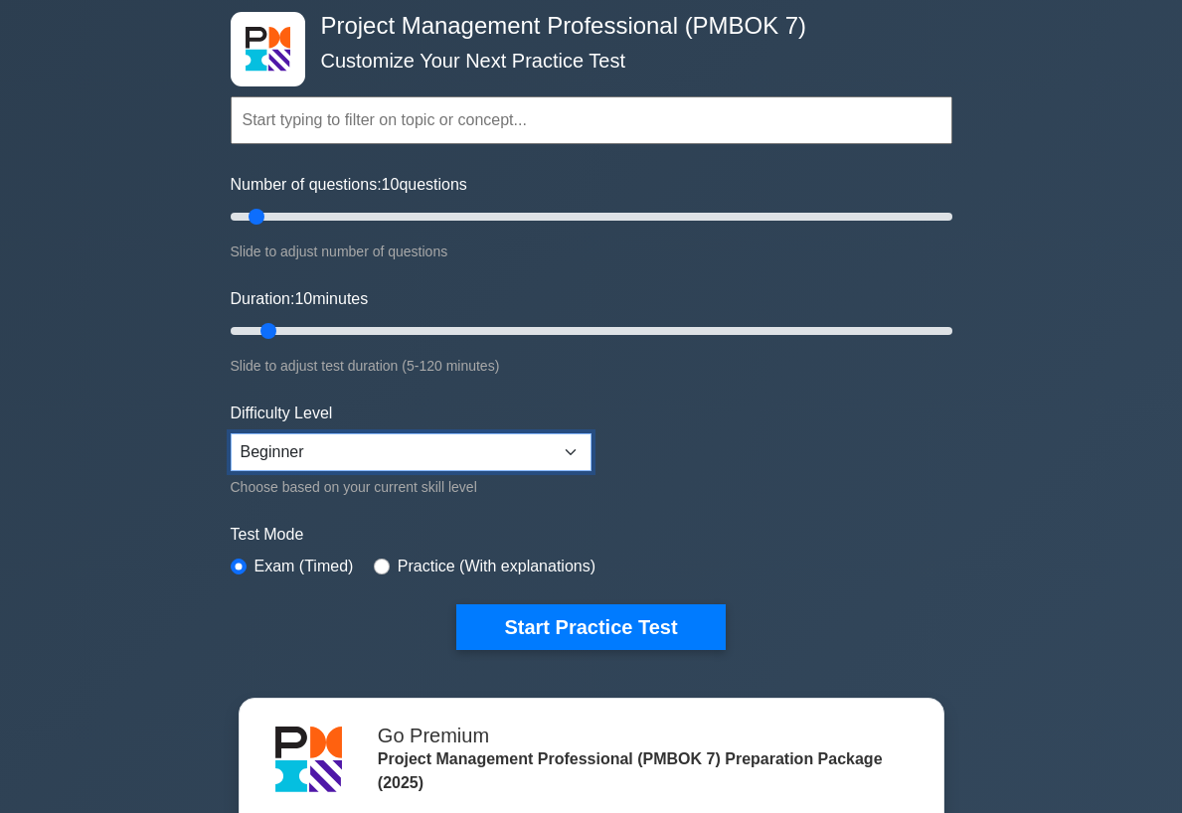
click at [510, 461] on select "Beginner Intermediate Expert" at bounding box center [411, 453] width 361 height 38
click at [231, 434] on select "Beginner Intermediate Expert" at bounding box center [411, 453] width 361 height 38
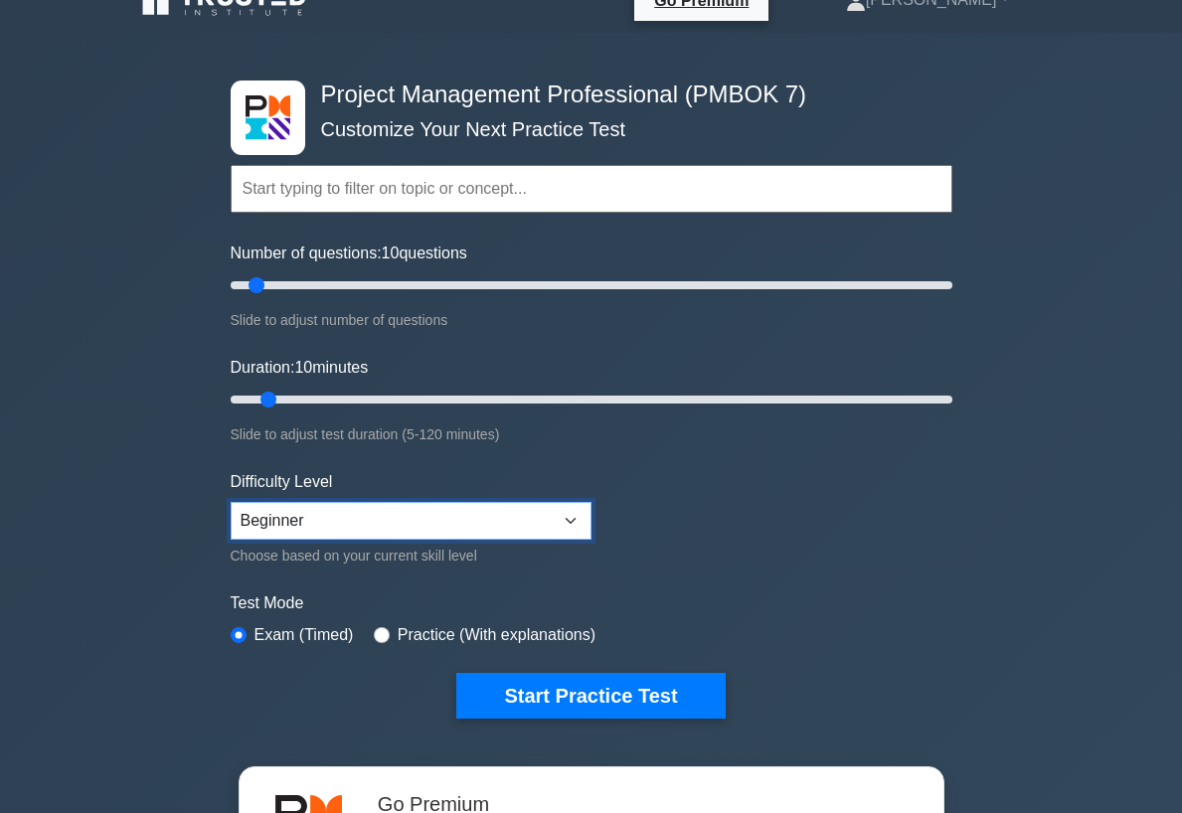
scroll to position [0, 0]
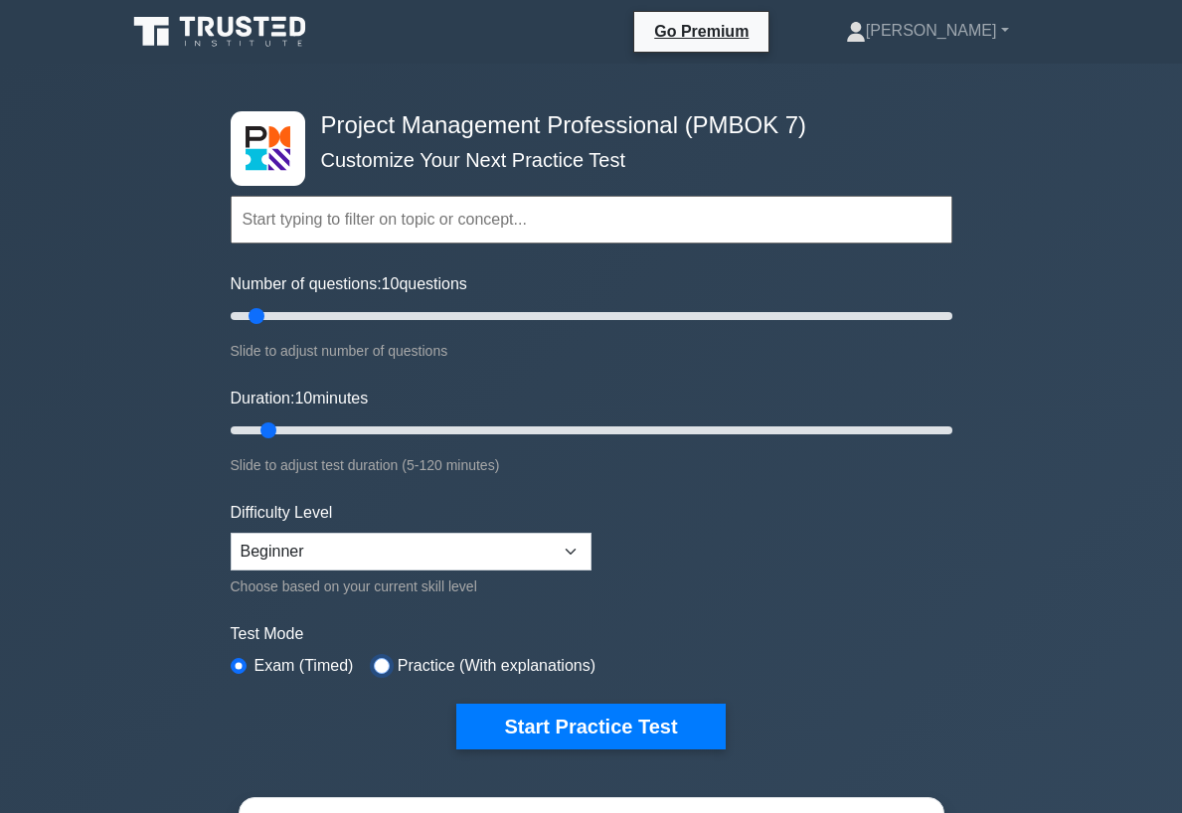
click at [375, 662] on input "radio" at bounding box center [382, 666] width 16 height 16
radio input "true"
click at [240, 664] on input "radio" at bounding box center [239, 666] width 16 height 16
radio input "true"
click at [389, 665] on div "Practice (With explanations)" at bounding box center [485, 666] width 222 height 24
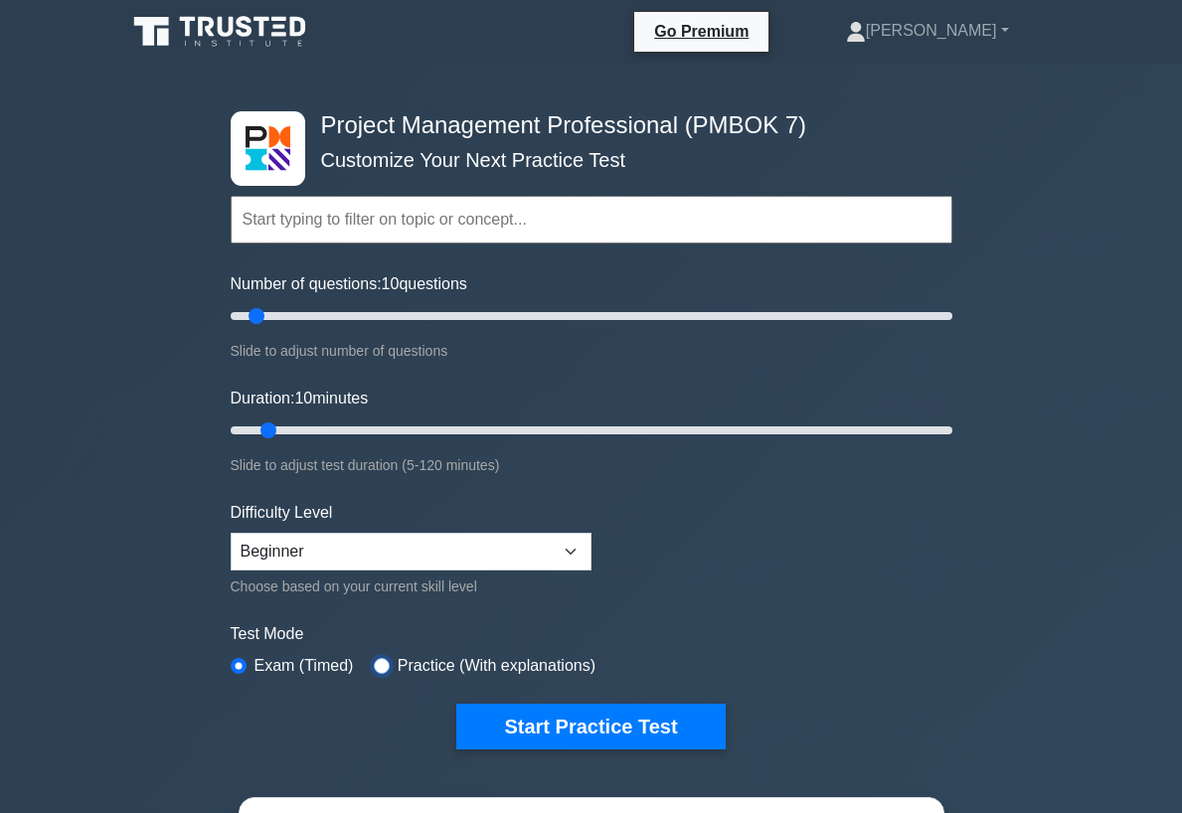
click at [383, 666] on input "radio" at bounding box center [382, 666] width 16 height 16
radio input "true"
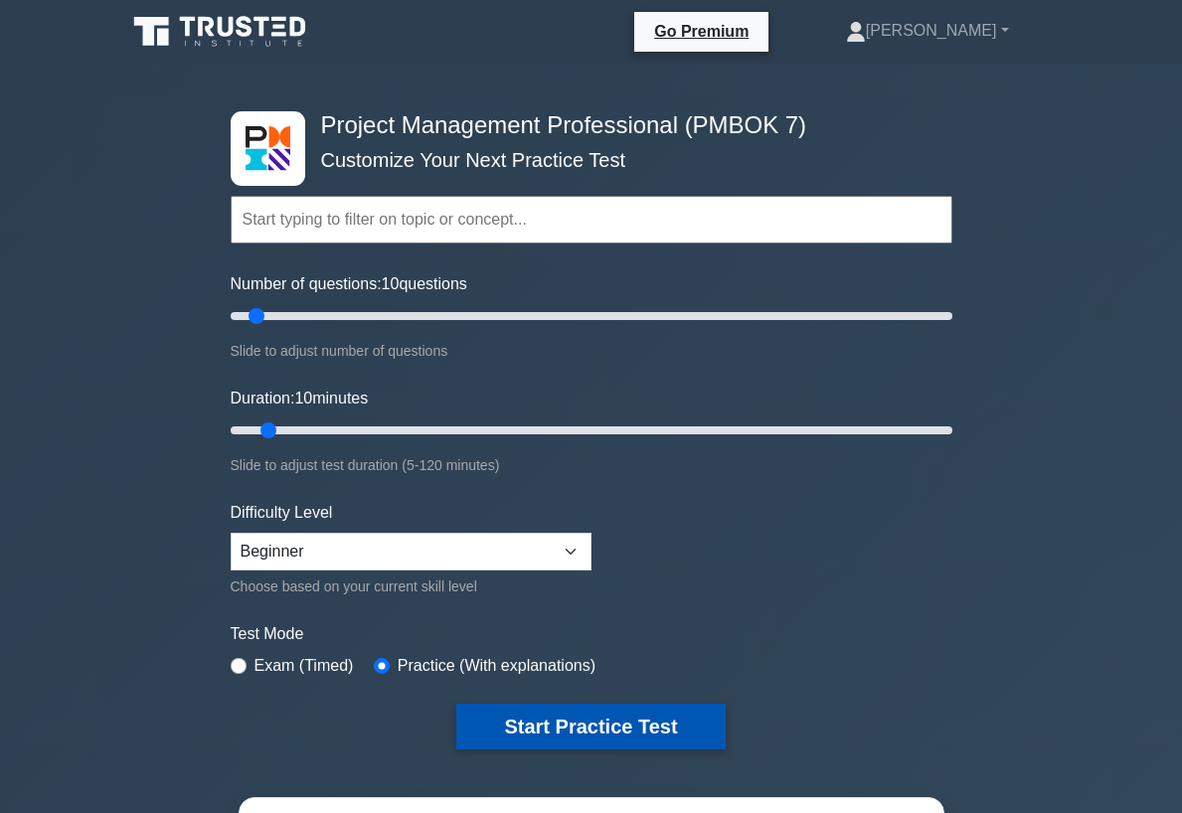
click at [518, 717] on button "Start Practice Test" at bounding box center [590, 727] width 269 height 46
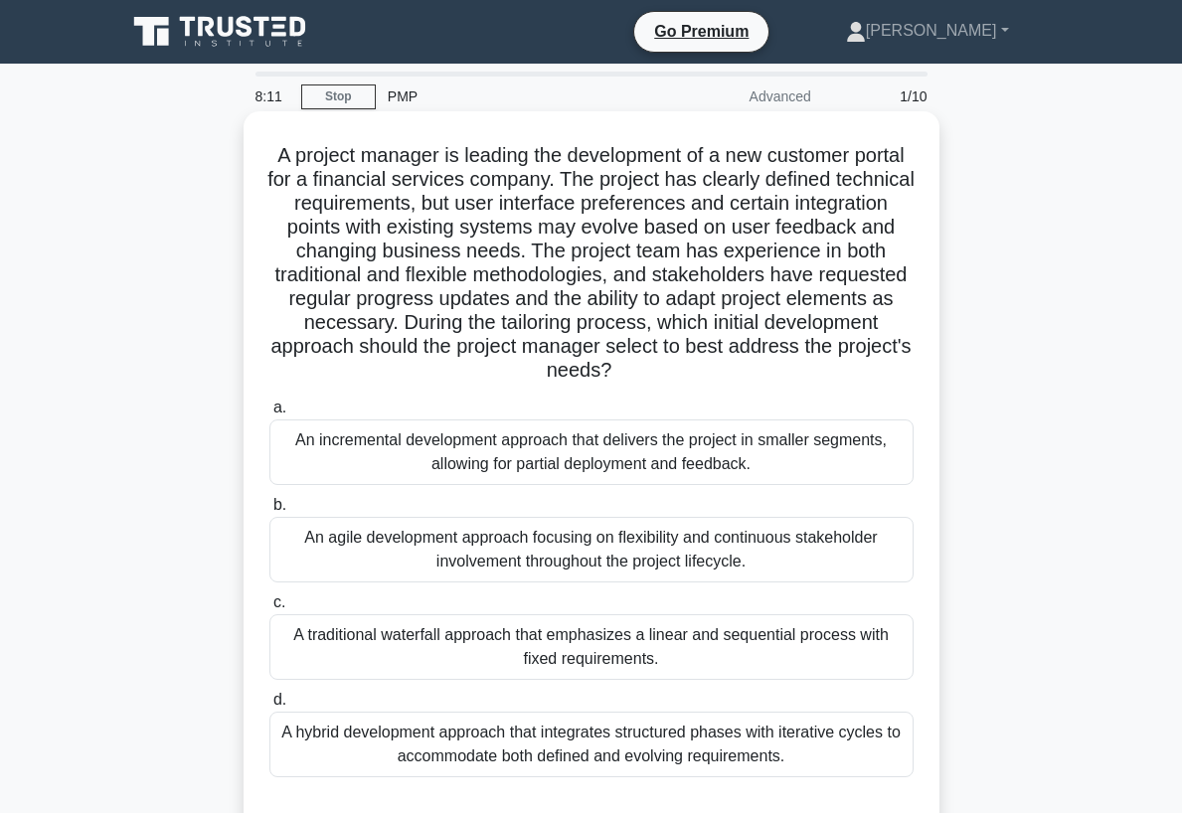
click at [616, 566] on div "An agile development approach focusing on flexibility and continuous stakeholde…" at bounding box center [591, 550] width 644 height 66
click at [269, 512] on input "b. An agile development approach focusing on flexibility and continuous stakeho…" at bounding box center [269, 505] width 0 height 13
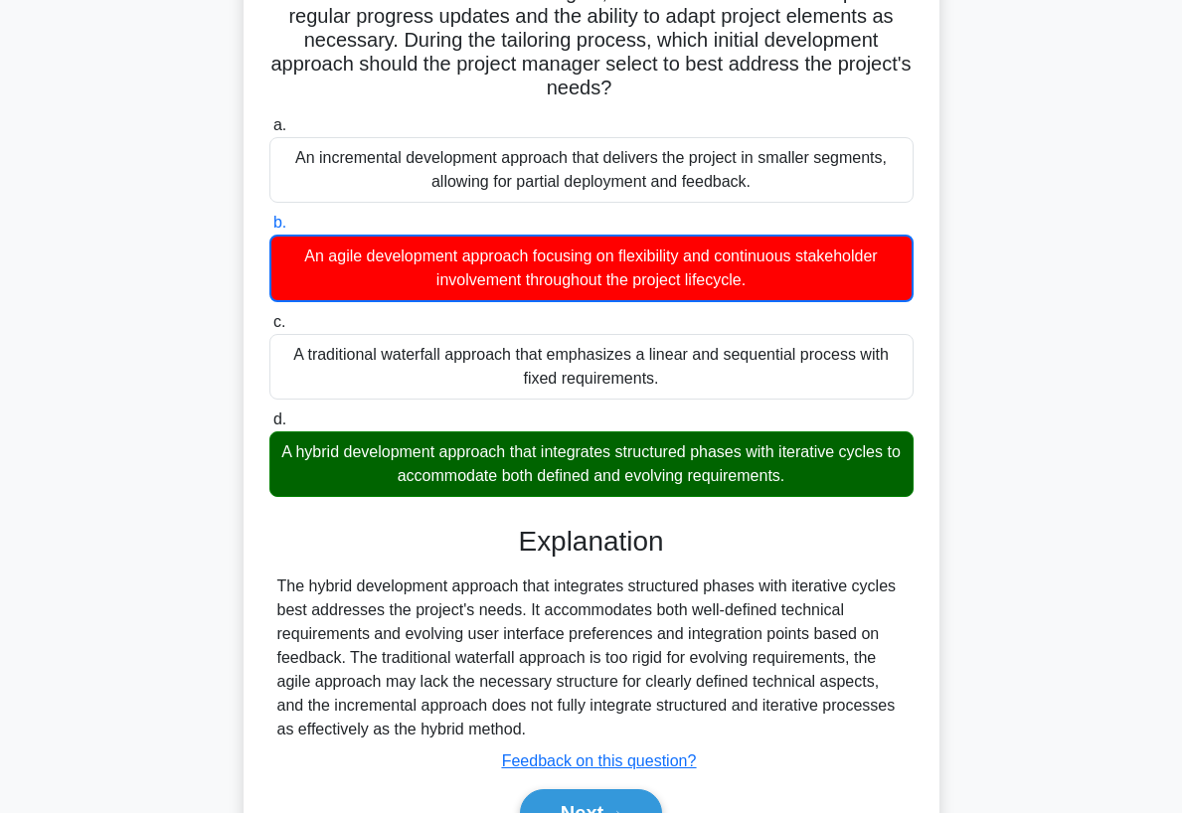
scroll to position [392, 0]
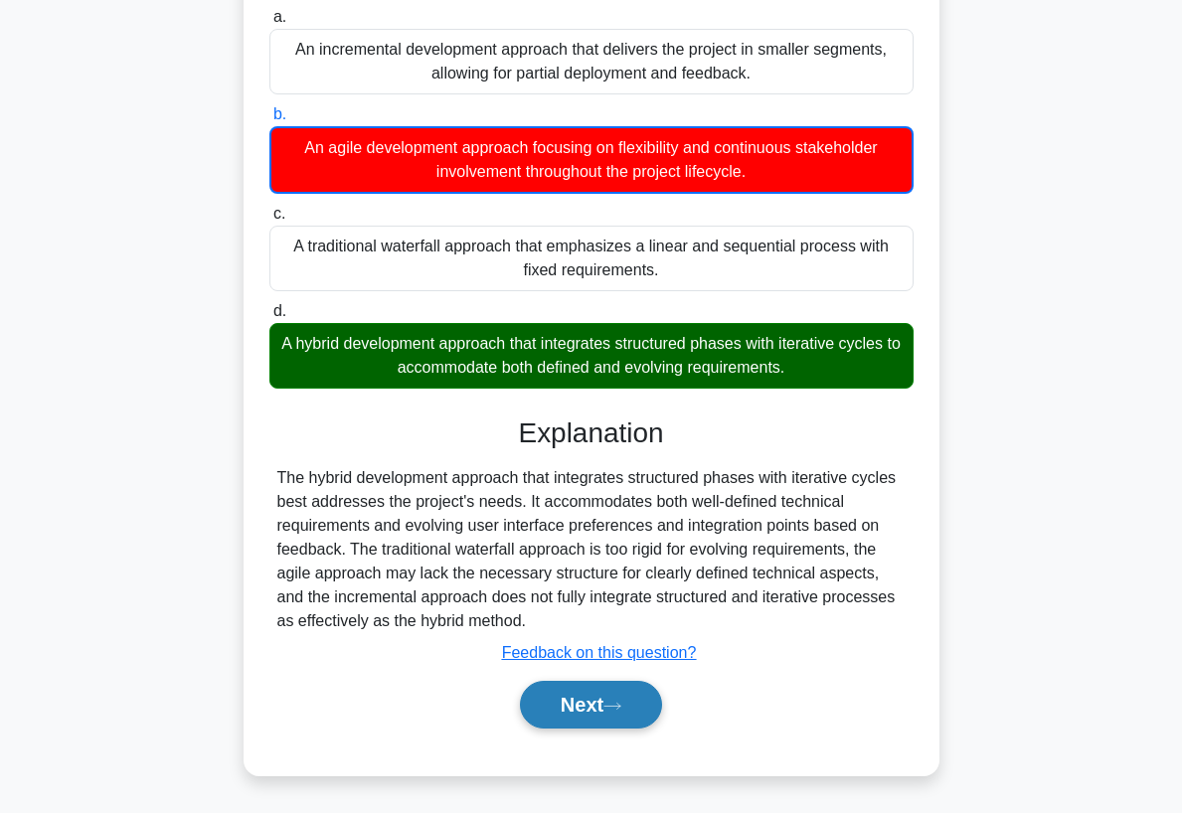
click at [625, 716] on button "Next" at bounding box center [591, 705] width 142 height 48
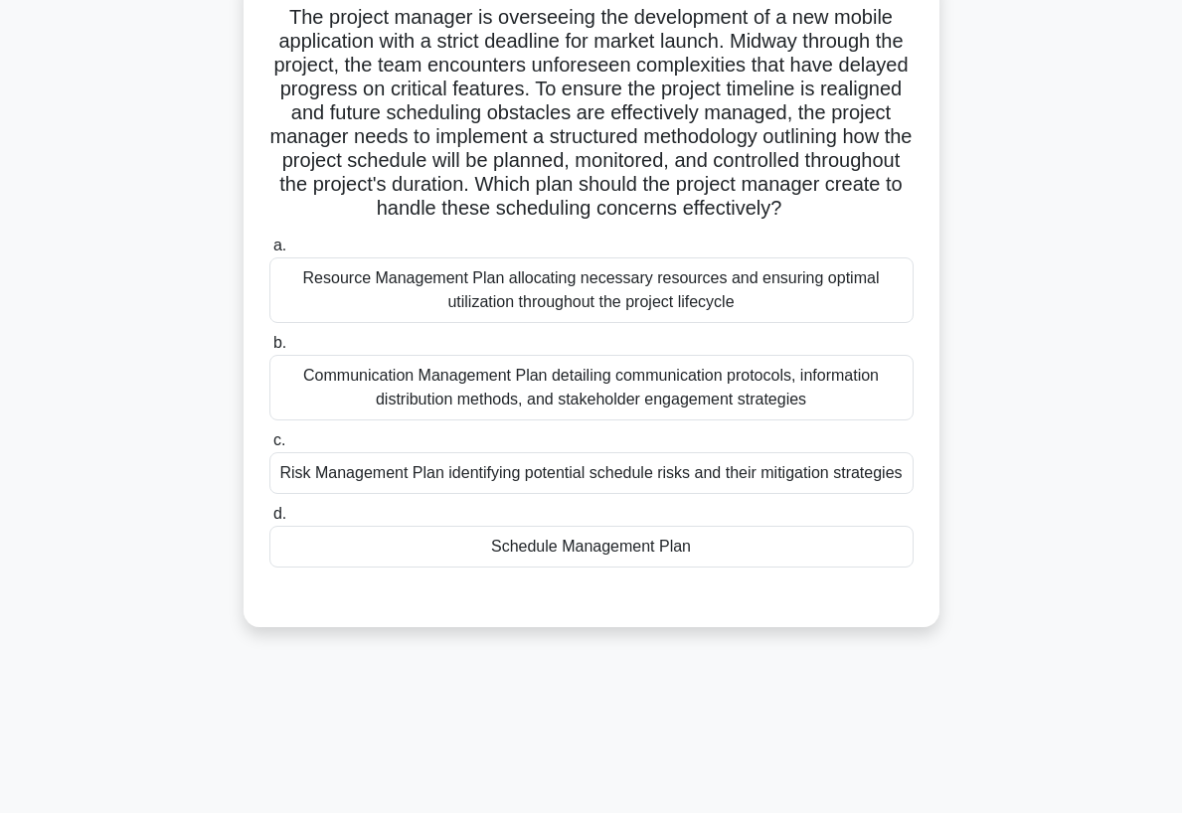
scroll to position [0, 0]
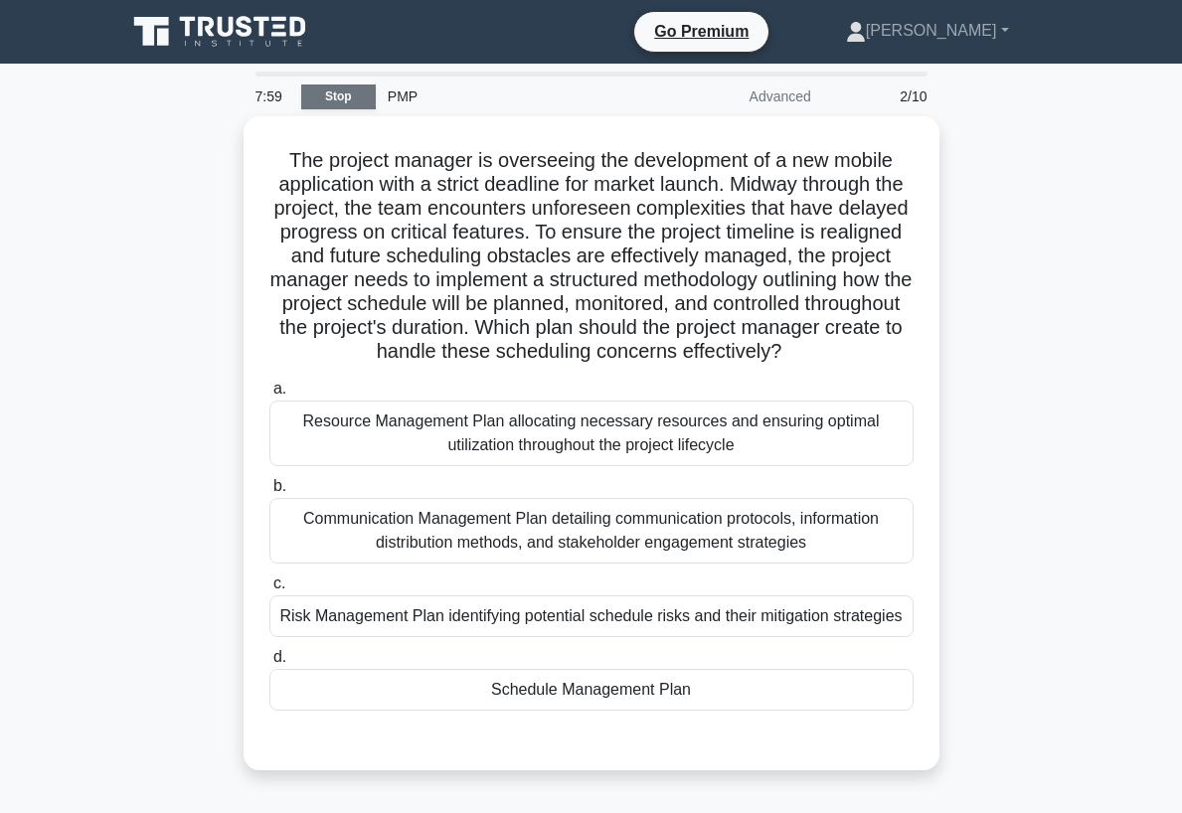
click at [337, 99] on link "Stop" at bounding box center [338, 97] width 75 height 25
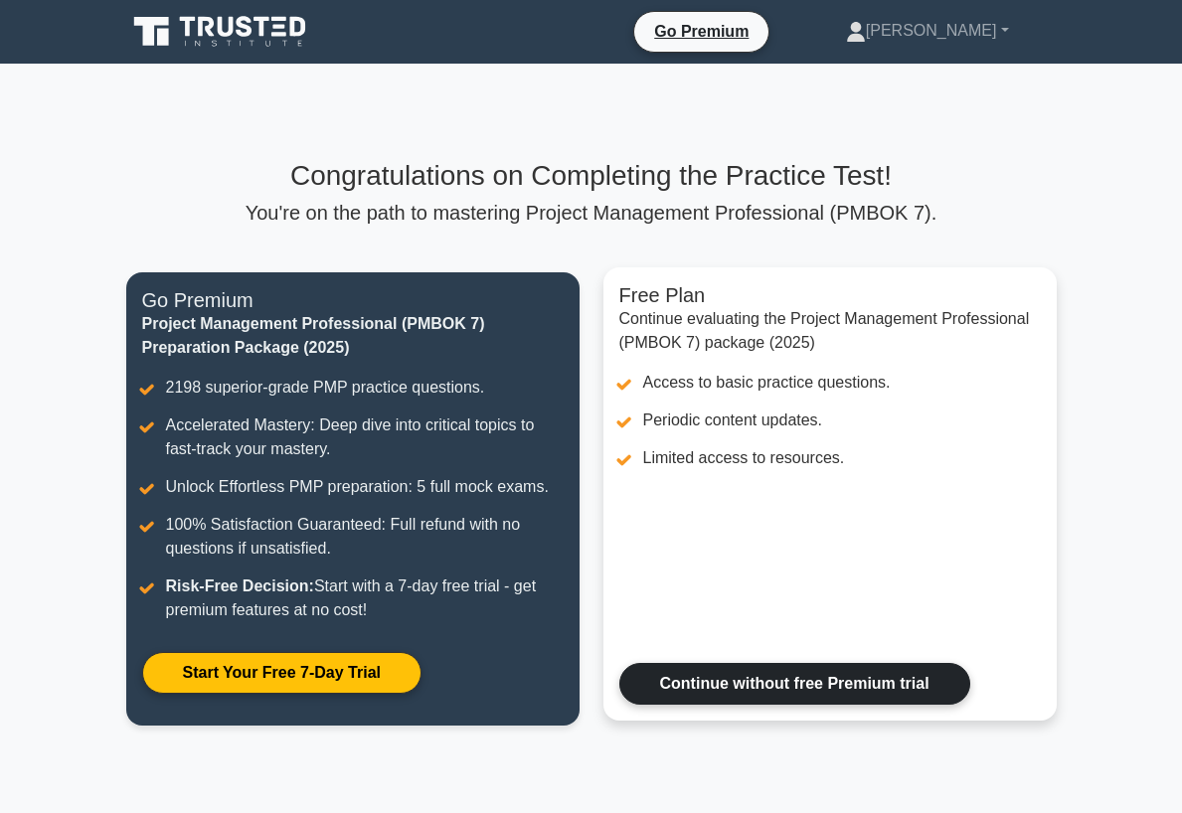
click at [716, 673] on link "Continue without free Premium trial" at bounding box center [795, 684] width 351 height 42
